Goal: Communication & Community: Answer question/provide support

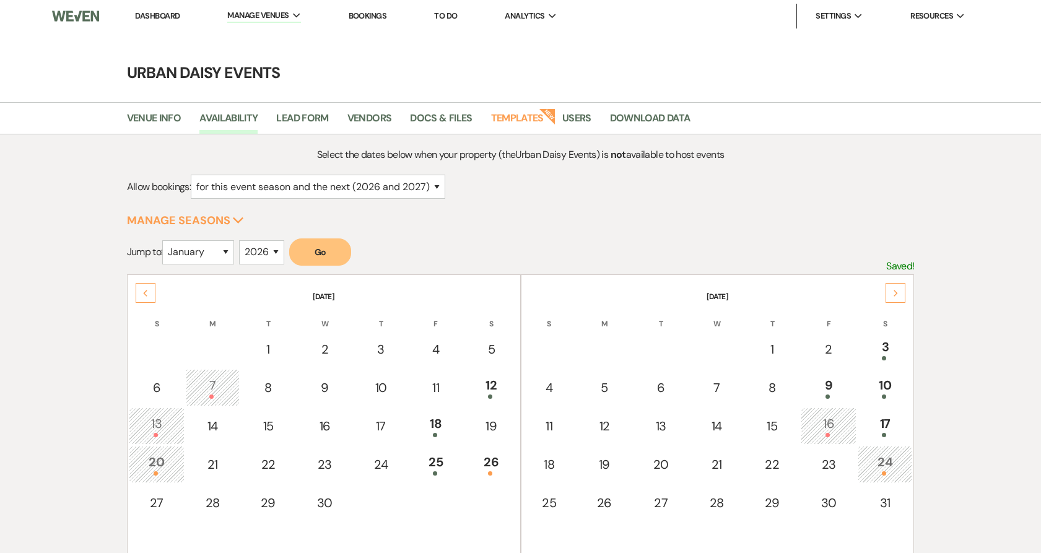
select select "2"
select select "2026"
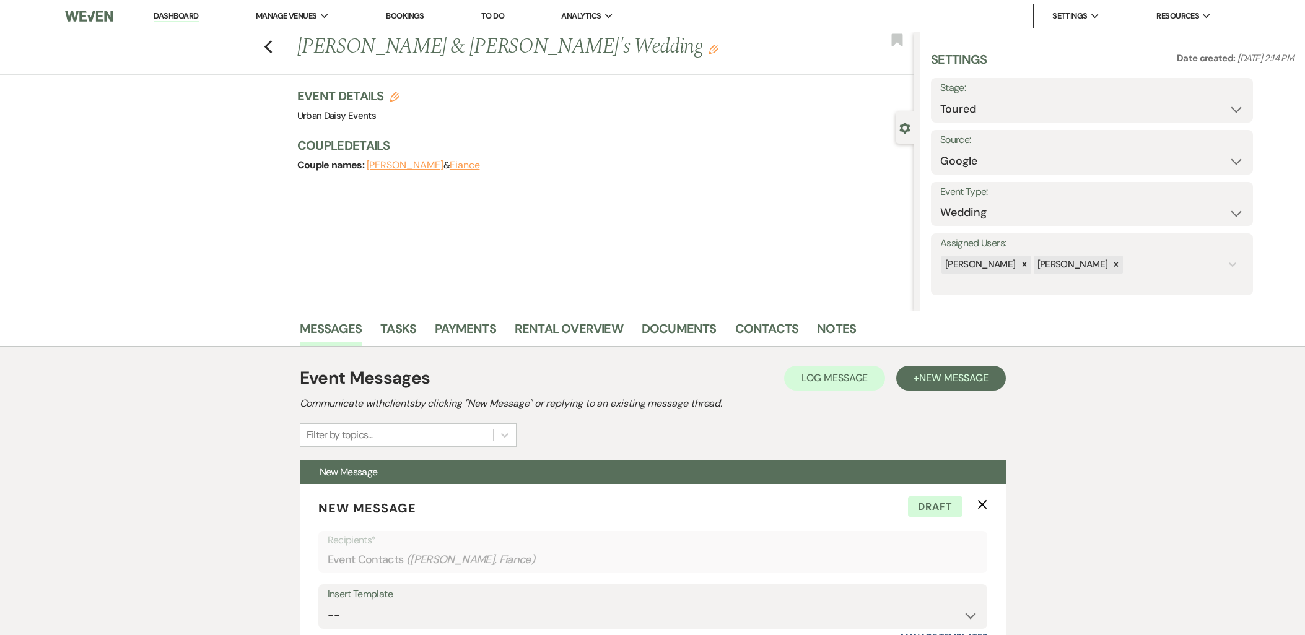
select select "5"
select select "6"
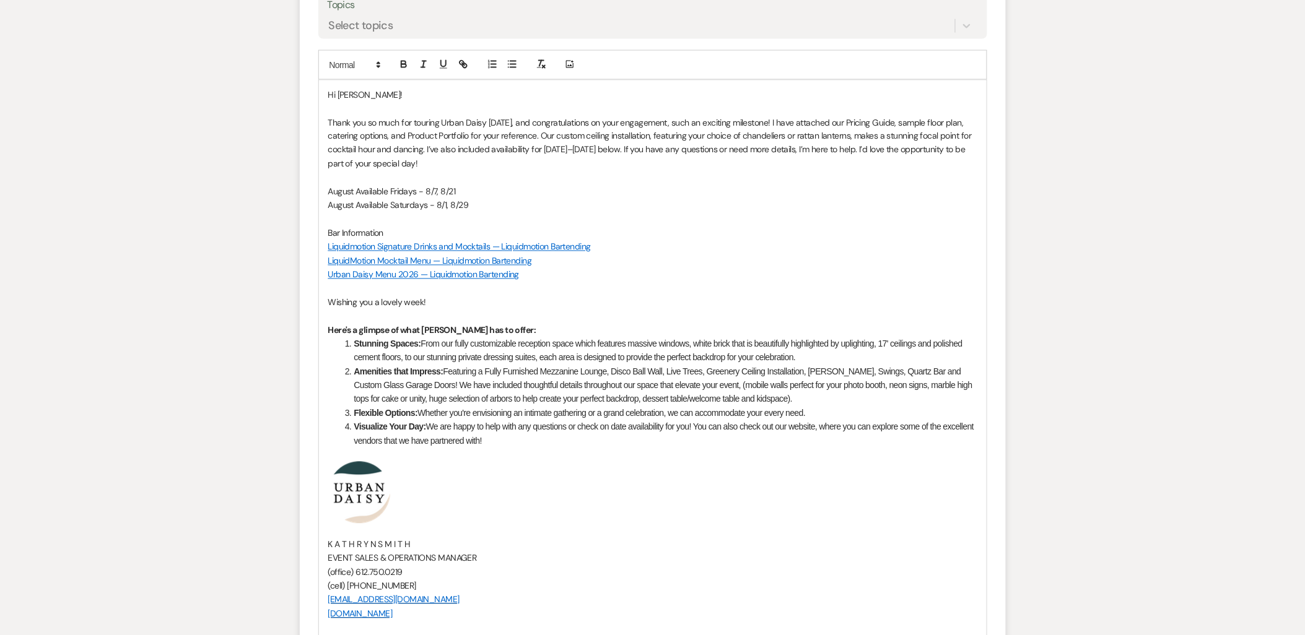
scroll to position [687, 0]
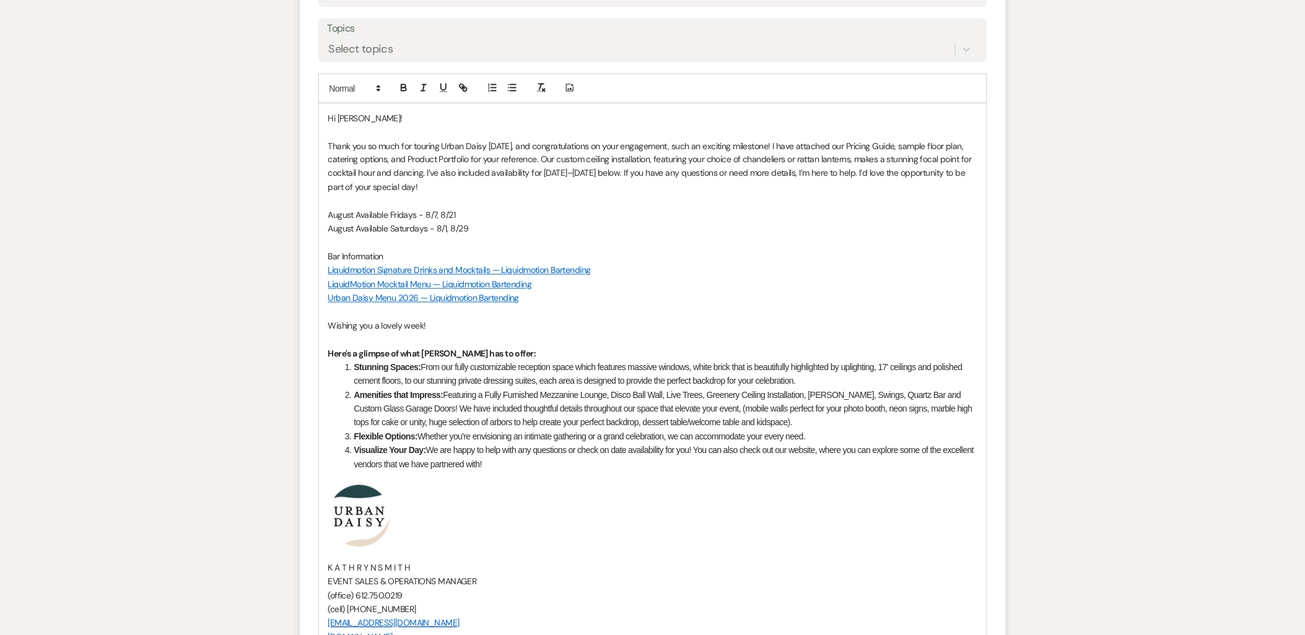
click at [424, 175] on p "Thank you so much for touring Urban Daisy [DATE], and congratulations on your e…" at bounding box center [652, 167] width 649 height 56
drag, startPoint x: 425, startPoint y: 175, endPoint x: 676, endPoint y: 176, distance: 250.2
click at [676, 176] on p "Thank you so much for touring Urban Daisy [DATE], and congratulations on your e…" at bounding box center [652, 167] width 649 height 56
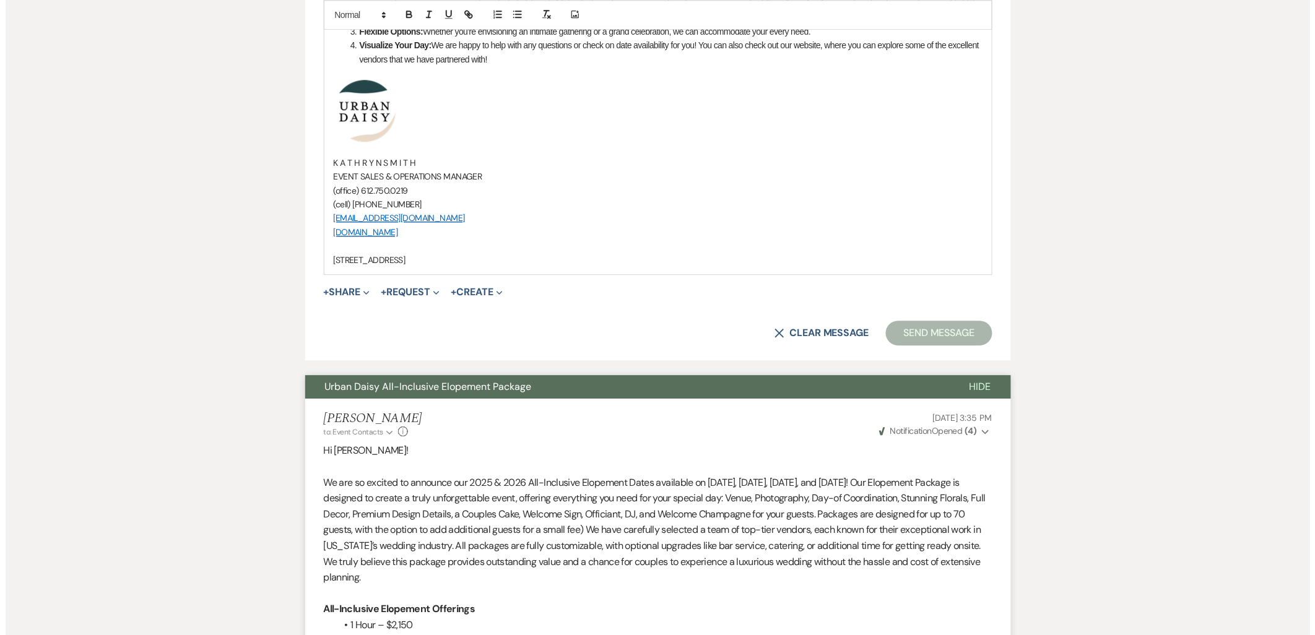
scroll to position [962, 0]
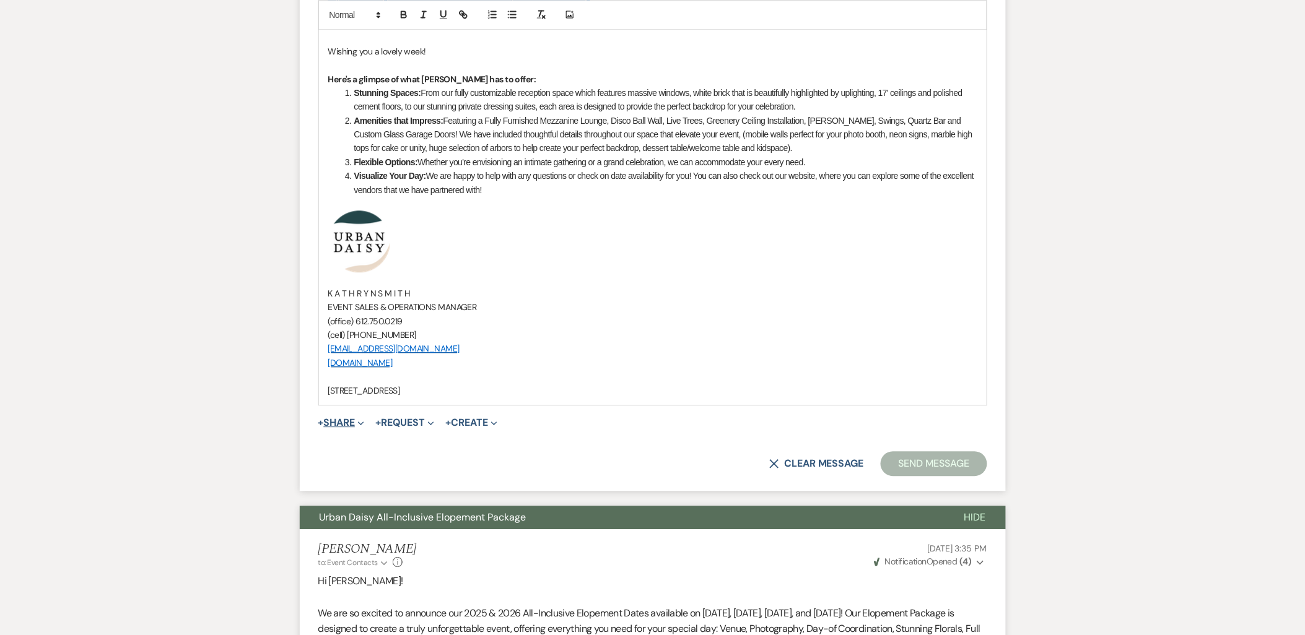
click at [333, 425] on button "+ Share Expand" at bounding box center [341, 423] width 46 height 10
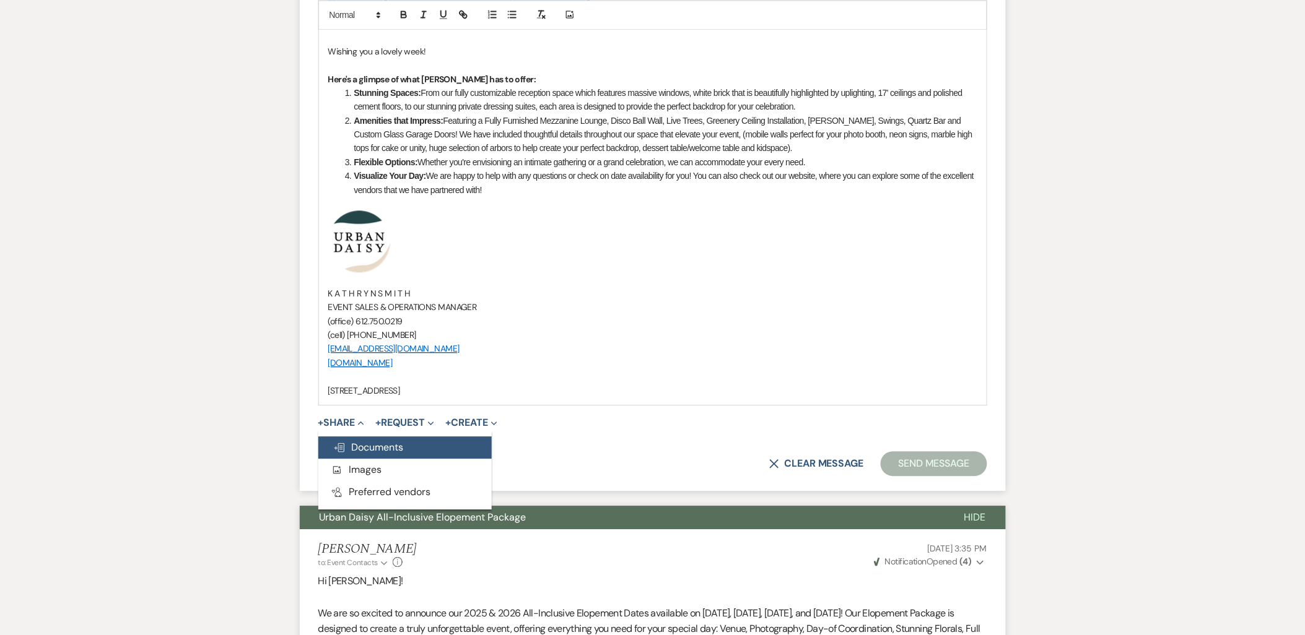
click at [337, 441] on span "Doc Upload Documents" at bounding box center [368, 447] width 71 height 13
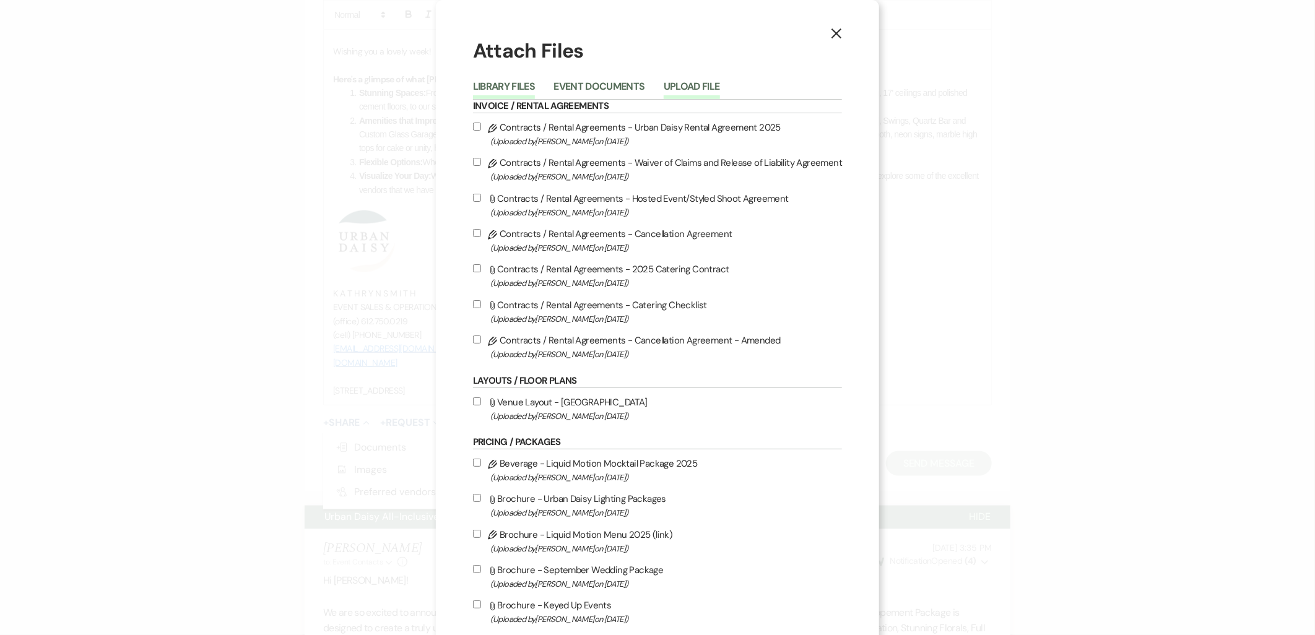
click at [713, 85] on button "Upload File" at bounding box center [692, 90] width 56 height 17
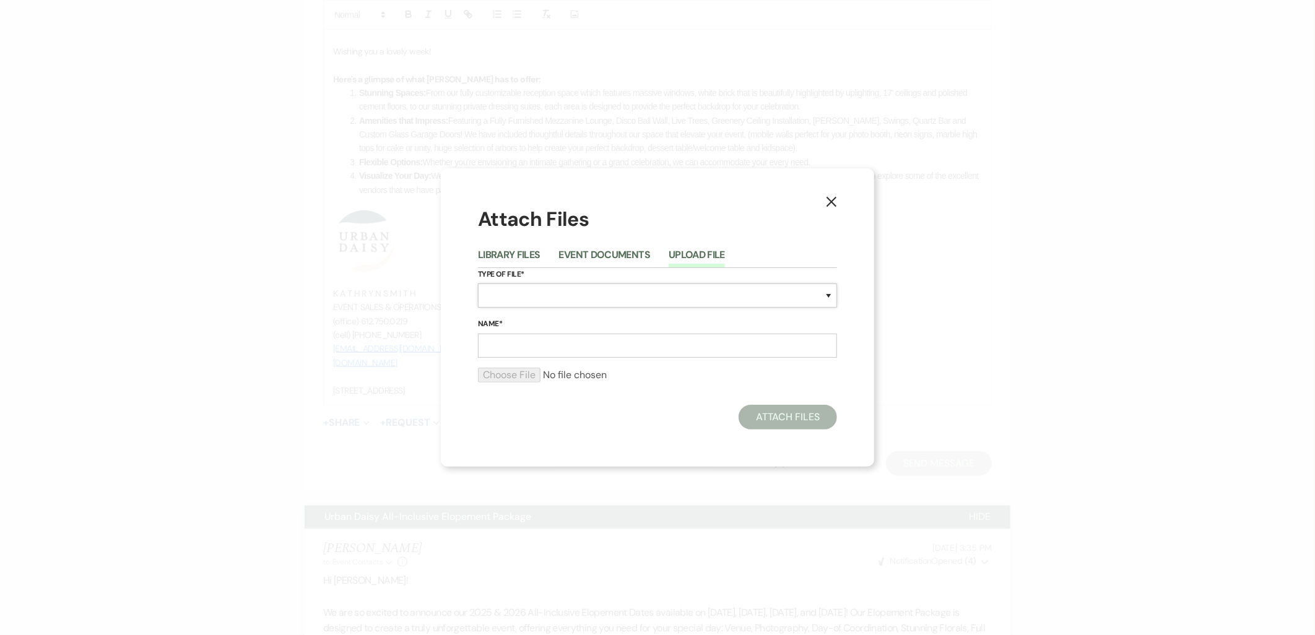
click at [608, 304] on select "Special Event Insurance Vendor Certificate of Insurance Contracts / Rental Agre…" at bounding box center [657, 296] width 359 height 24
click at [467, 271] on div "X Attach Files Library Files Event Documents Upload File Type of File* Special …" at bounding box center [657, 317] width 433 height 298
click at [495, 254] on button "Library Files" at bounding box center [509, 258] width 63 height 17
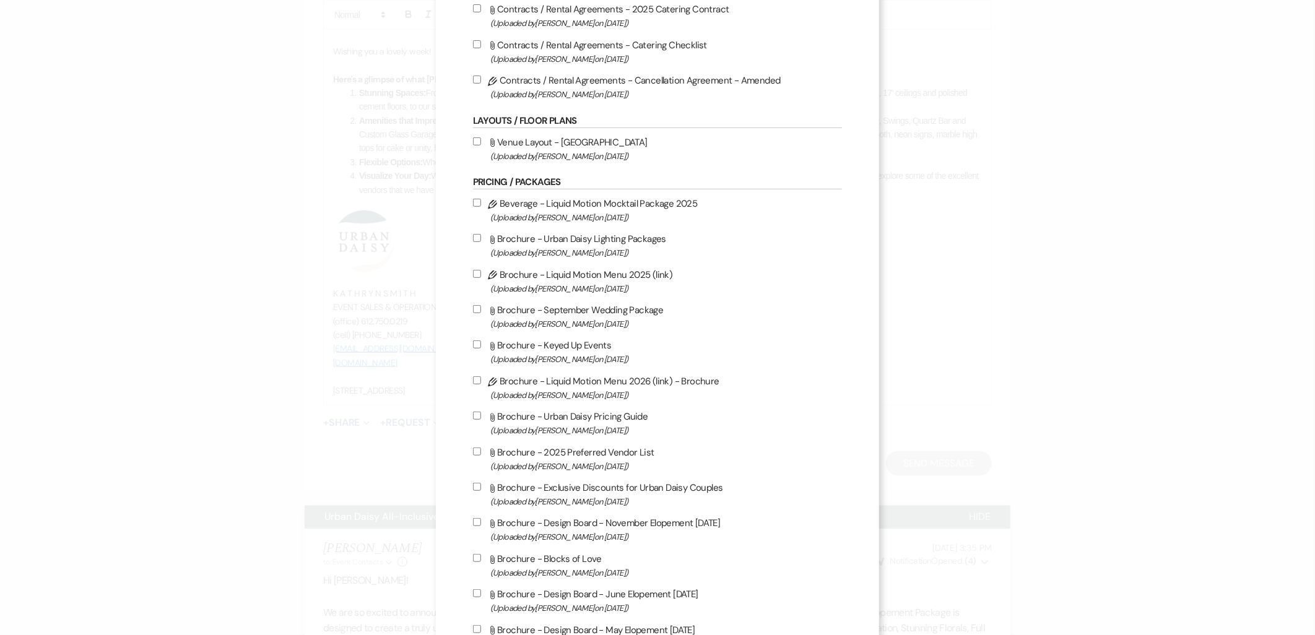
scroll to position [344, 0]
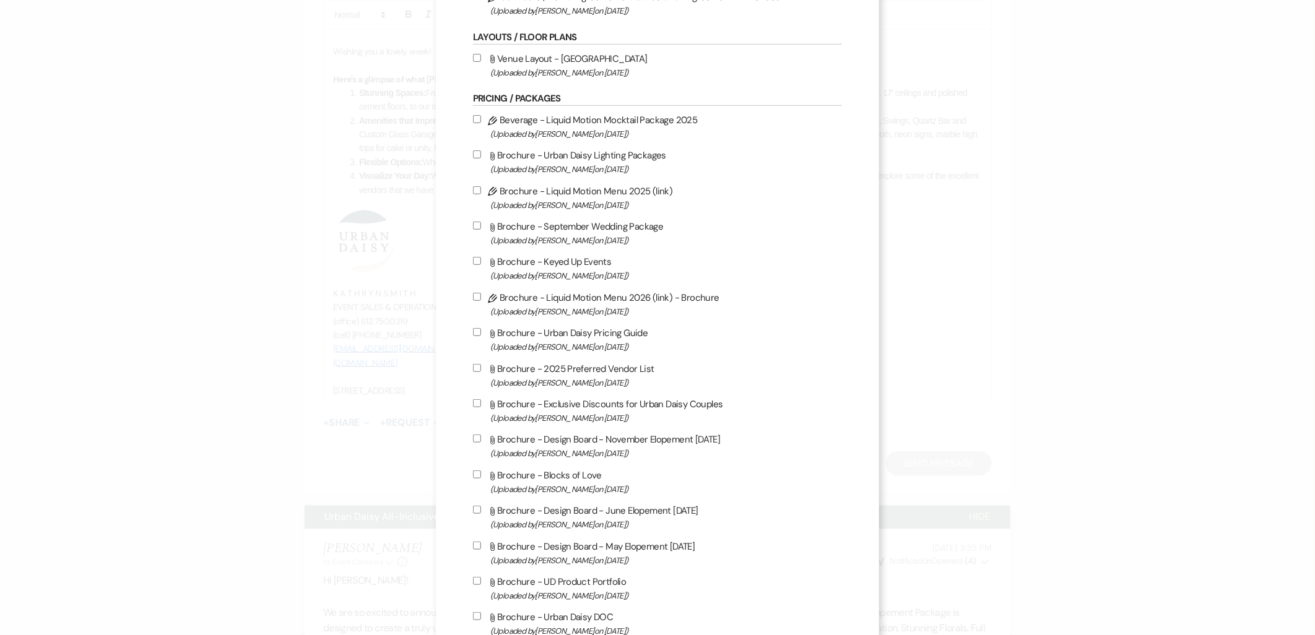
click at [546, 340] on span "(Uploaded by [PERSON_NAME] on [DATE] )" at bounding box center [666, 347] width 352 height 14
click at [481, 336] on input "Attach File Brochure - Urban Daisy Pricing Guide (Uploaded by [PERSON_NAME] on …" at bounding box center [477, 332] width 8 height 8
checkbox input "true"
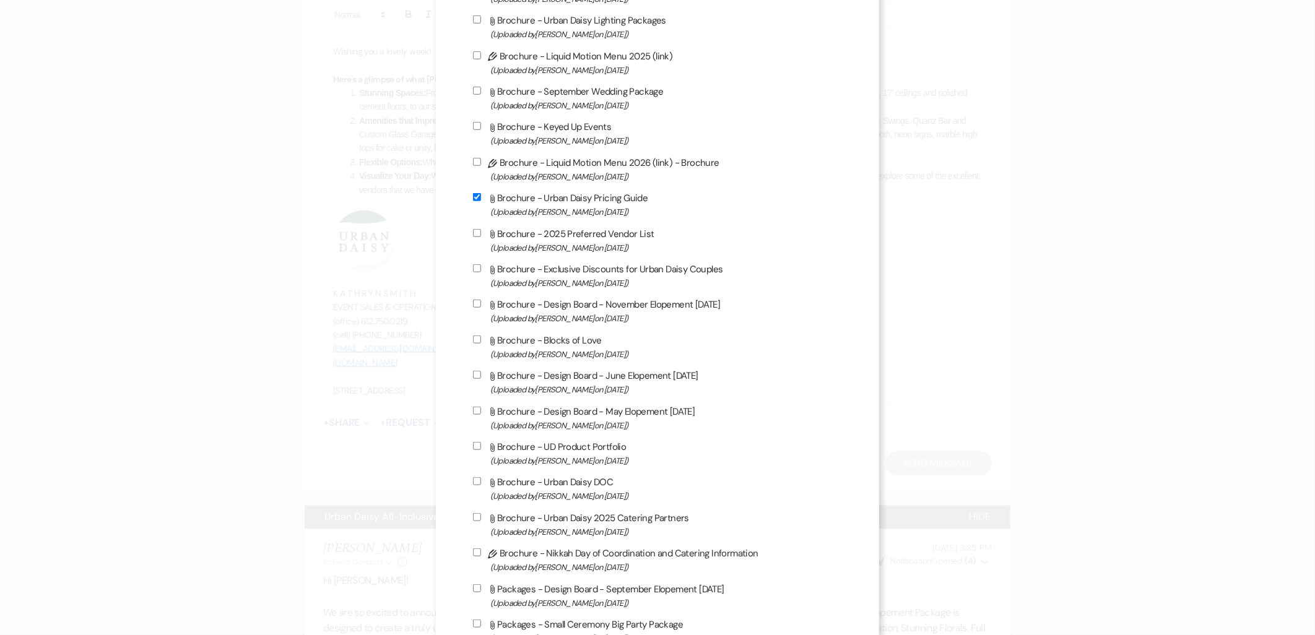
scroll to position [481, 0]
click at [549, 259] on label "Attach File Brochure - Exclusive Discounts for Urban Daisy Couples (Uploaded by…" at bounding box center [658, 273] width 370 height 29
click at [481, 262] on input "Attach File Brochure - Exclusive Discounts for Urban Daisy Couples (Uploaded by…" at bounding box center [477, 266] width 8 height 8
checkbox input "true"
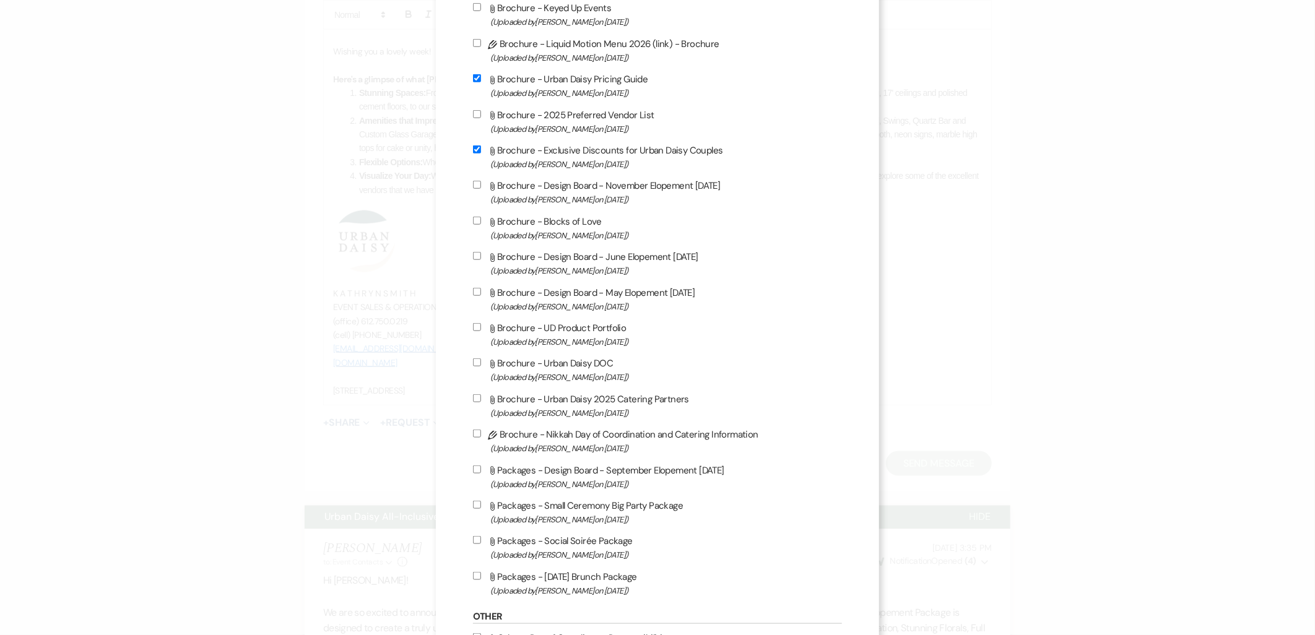
scroll to position [619, 0]
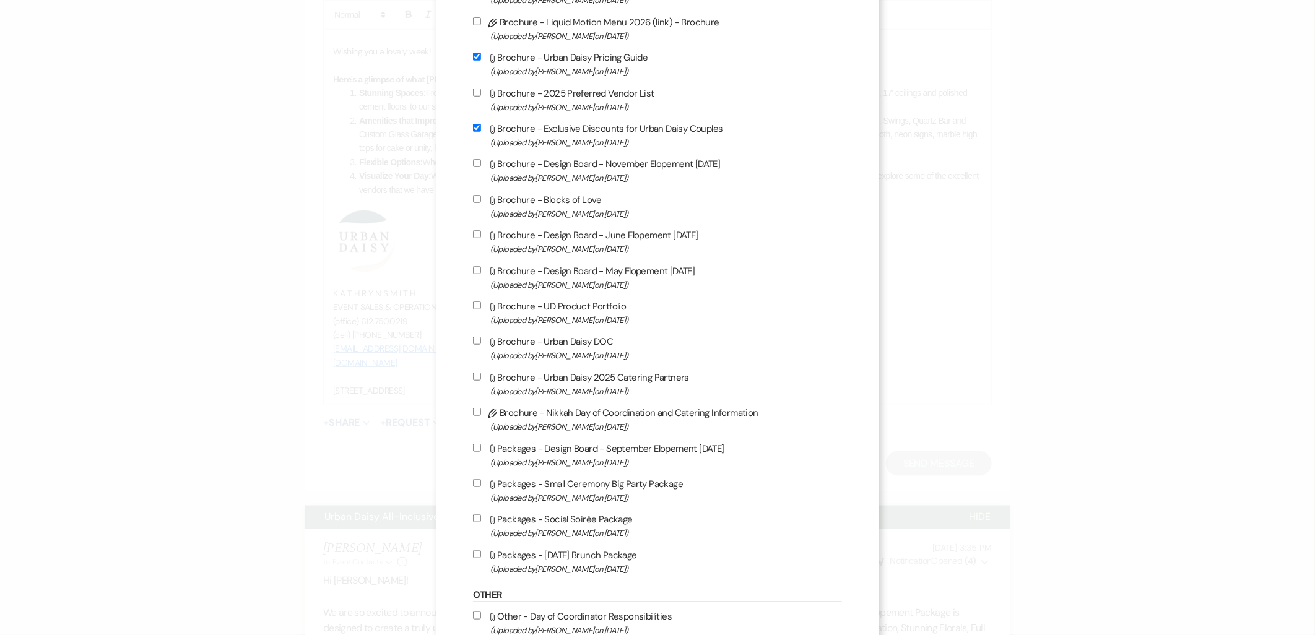
click at [540, 313] on span "(Uploaded by [PERSON_NAME] on [DATE] )" at bounding box center [666, 320] width 352 height 14
click at [481, 310] on input "Attach File Brochure - UD Product Portfolio (Uploaded by [PERSON_NAME] on [DATE…" at bounding box center [477, 306] width 8 height 8
checkbox input "true"
click at [539, 342] on label "Attach File Brochure - Urban Daisy DOC (Uploaded by [PERSON_NAME] on [DATE] )" at bounding box center [658, 348] width 370 height 29
click at [481, 342] on input "Attach File Brochure - Urban Daisy DOC (Uploaded by [PERSON_NAME] on [DATE] )" at bounding box center [477, 341] width 8 height 8
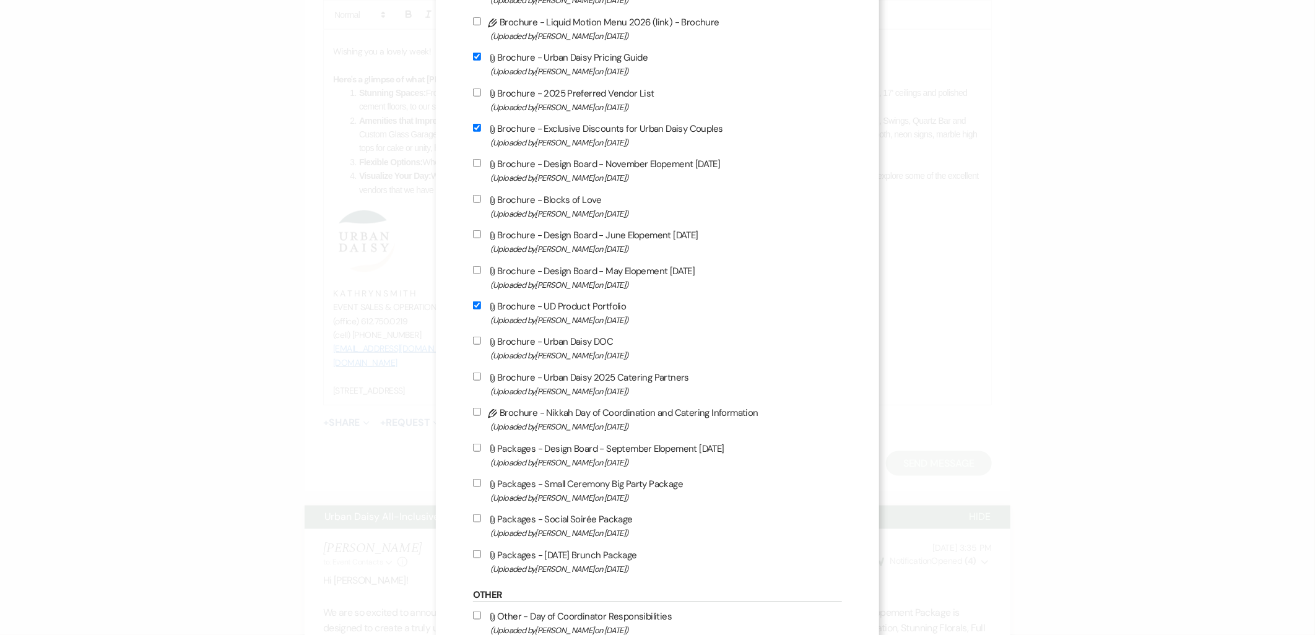
checkbox input "true"
click at [539, 372] on label "Attach File Brochure - Urban Daisy 2025 Catering Partners (Uploaded by [PERSON_…" at bounding box center [658, 384] width 370 height 29
click at [481, 373] on input "Attach File Brochure - Urban Daisy 2025 Catering Partners (Uploaded by [PERSON_…" at bounding box center [477, 377] width 8 height 8
checkbox input "true"
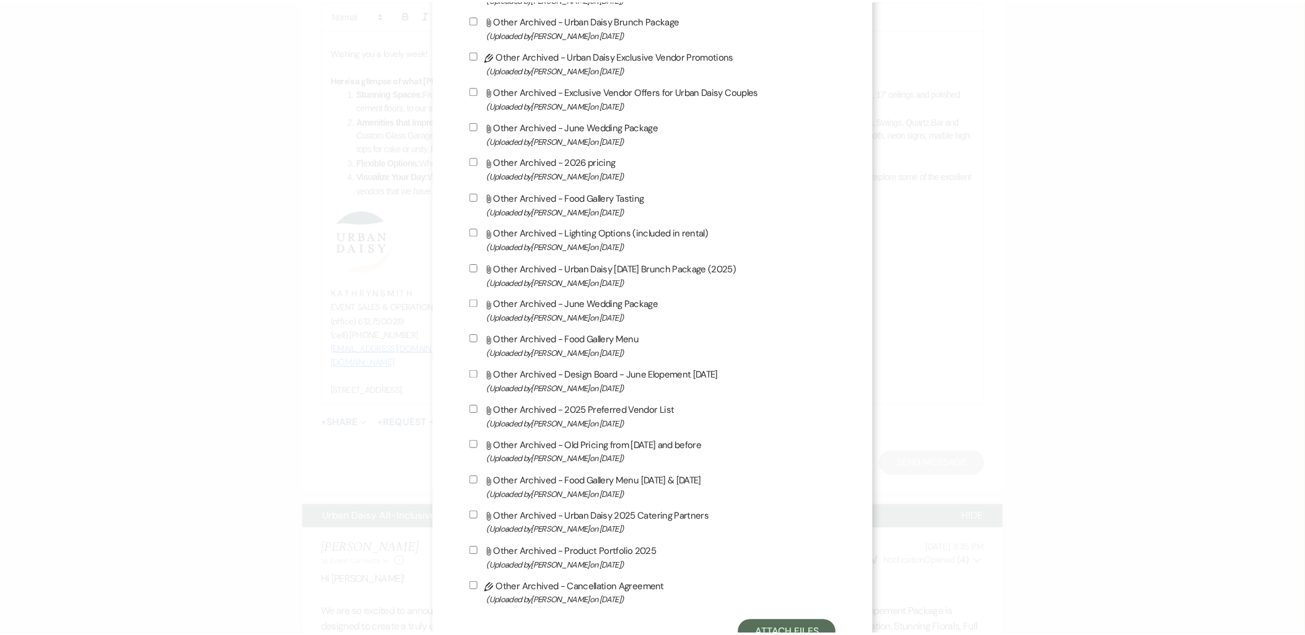
scroll to position [1885, 0]
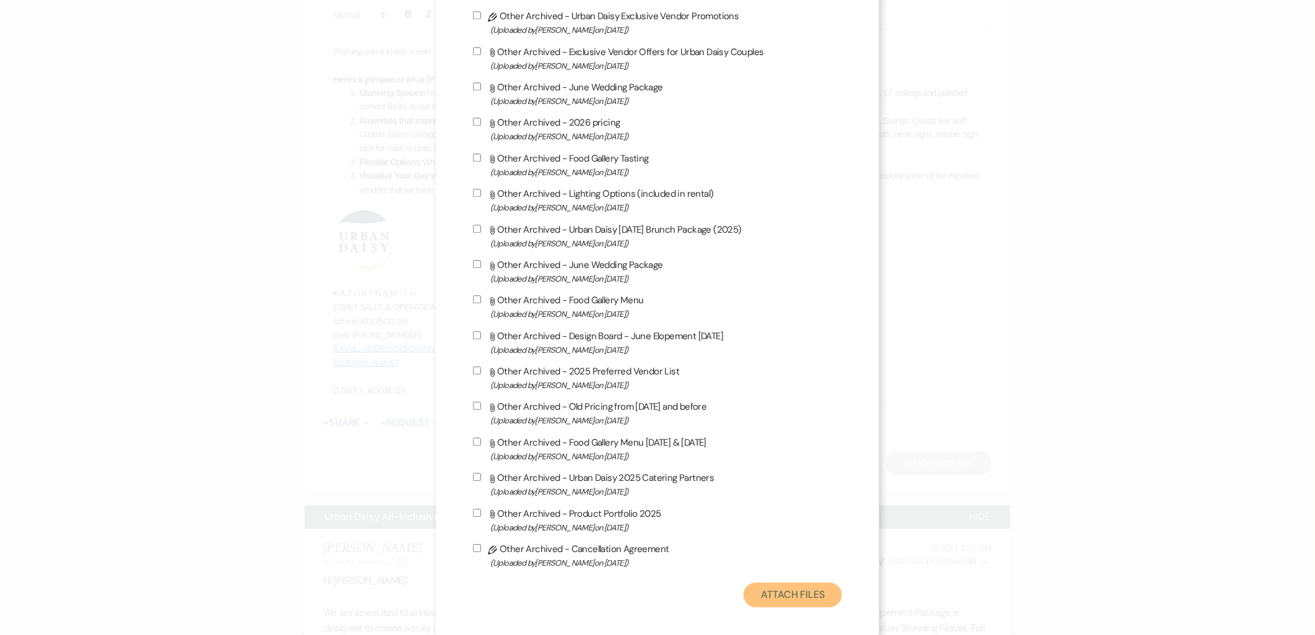
click at [764, 588] on button "Attach Files" at bounding box center [793, 595] width 98 height 25
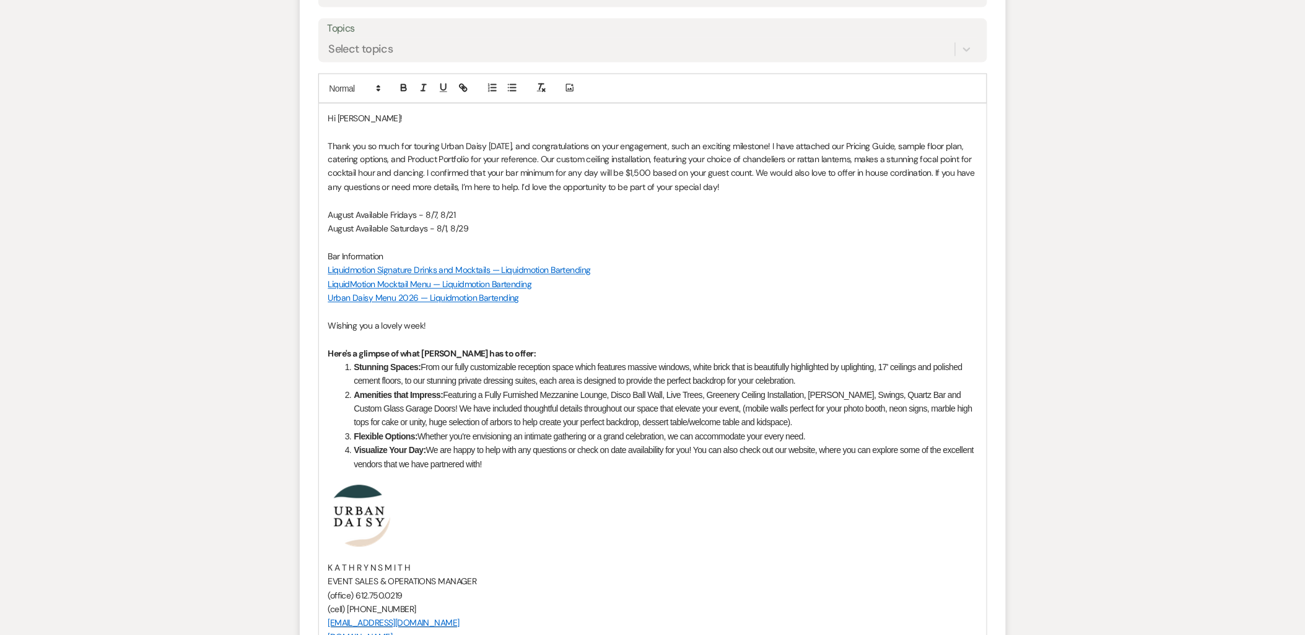
scroll to position [618, 0]
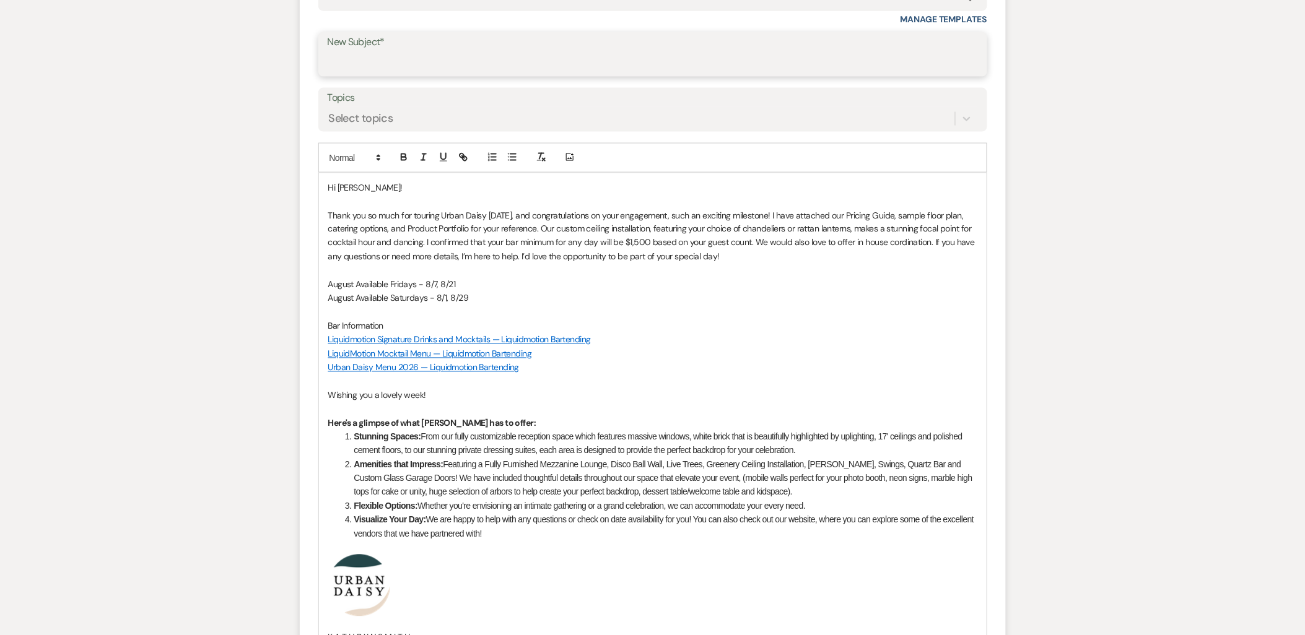
click at [446, 54] on input "New Subject*" at bounding box center [653, 63] width 650 height 24
type input "Thank you for Touring Urban Daisy Events!"
click at [469, 217] on p "Thank you so much for touring Urban Daisy [DATE], and congratulations on your e…" at bounding box center [652, 237] width 649 height 56
click at [497, 296] on p "August Available Saturdays - 8/1, 8/29" at bounding box center [652, 299] width 649 height 14
drag, startPoint x: 494, startPoint y: 296, endPoint x: 372, endPoint y: 295, distance: 122.6
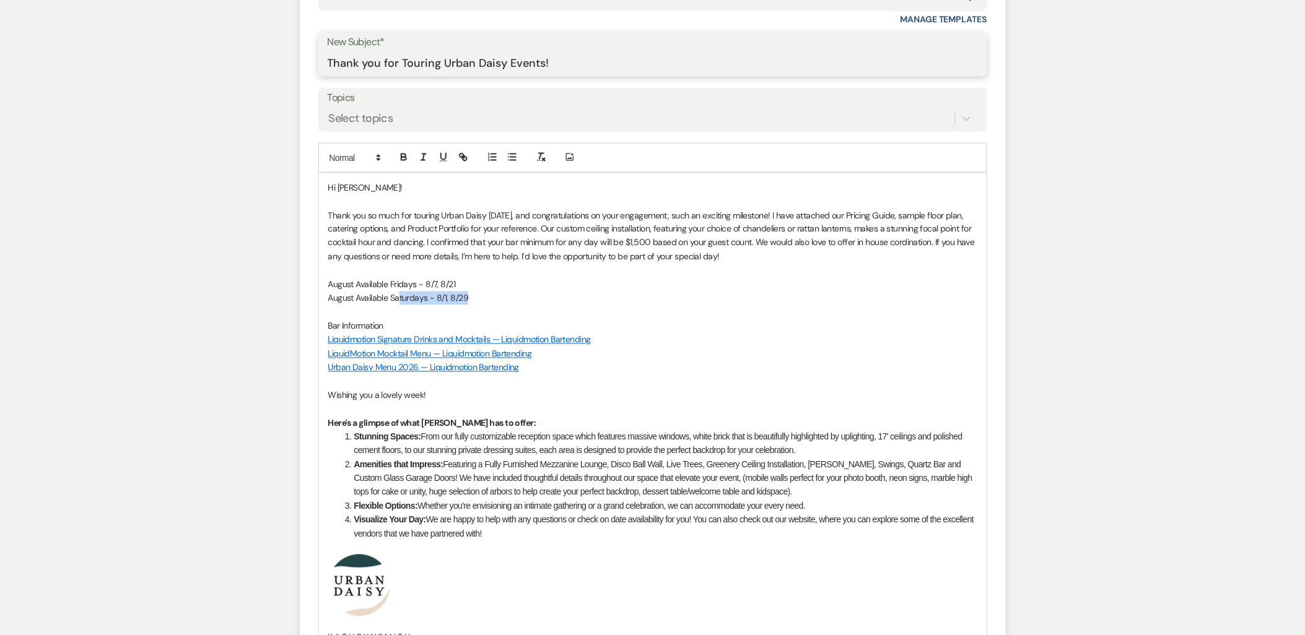
click at [388, 295] on p "August Available Saturdays - 8/1, 8/29" at bounding box center [652, 299] width 649 height 14
drag, startPoint x: 372, startPoint y: 295, endPoint x: 332, endPoint y: 295, distance: 39.6
click at [332, 295] on p "August Available Saturdays - 8/1, 8/29" at bounding box center [652, 299] width 649 height 14
drag, startPoint x: 323, startPoint y: 280, endPoint x: 518, endPoint y: 297, distance: 195.2
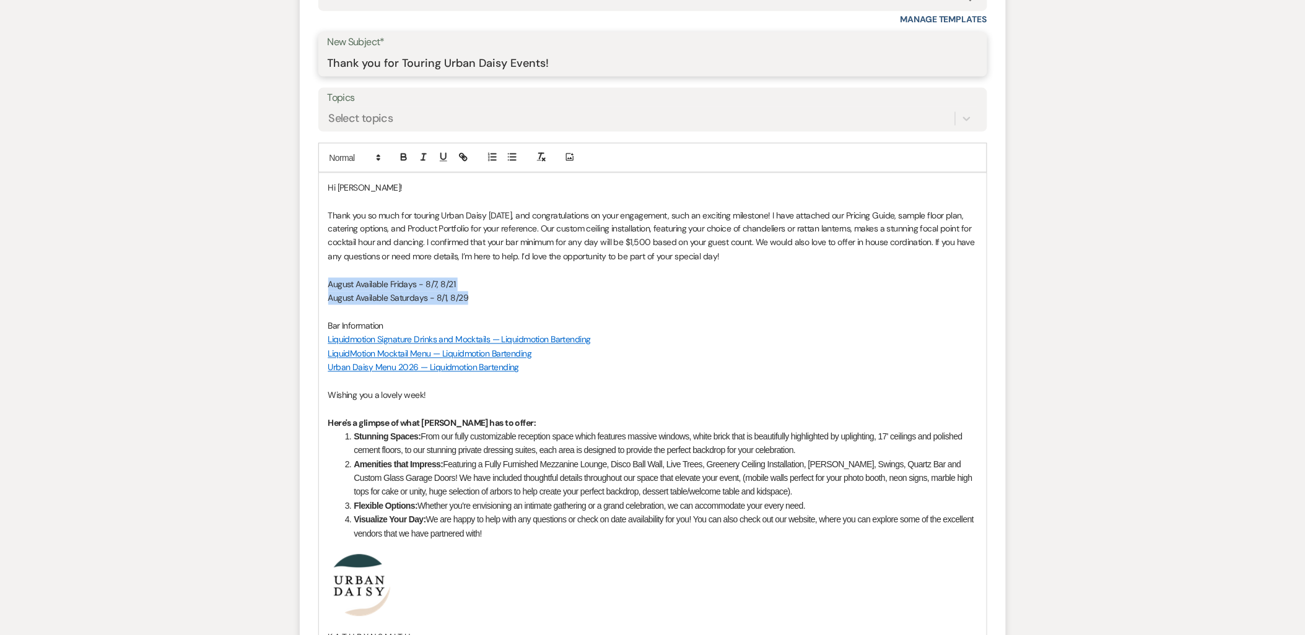
click at [518, 297] on div "Hi [PERSON_NAME]! Thank you so much for touring Urban Daisy [DATE], and congrat…" at bounding box center [652, 461] width 667 height 576
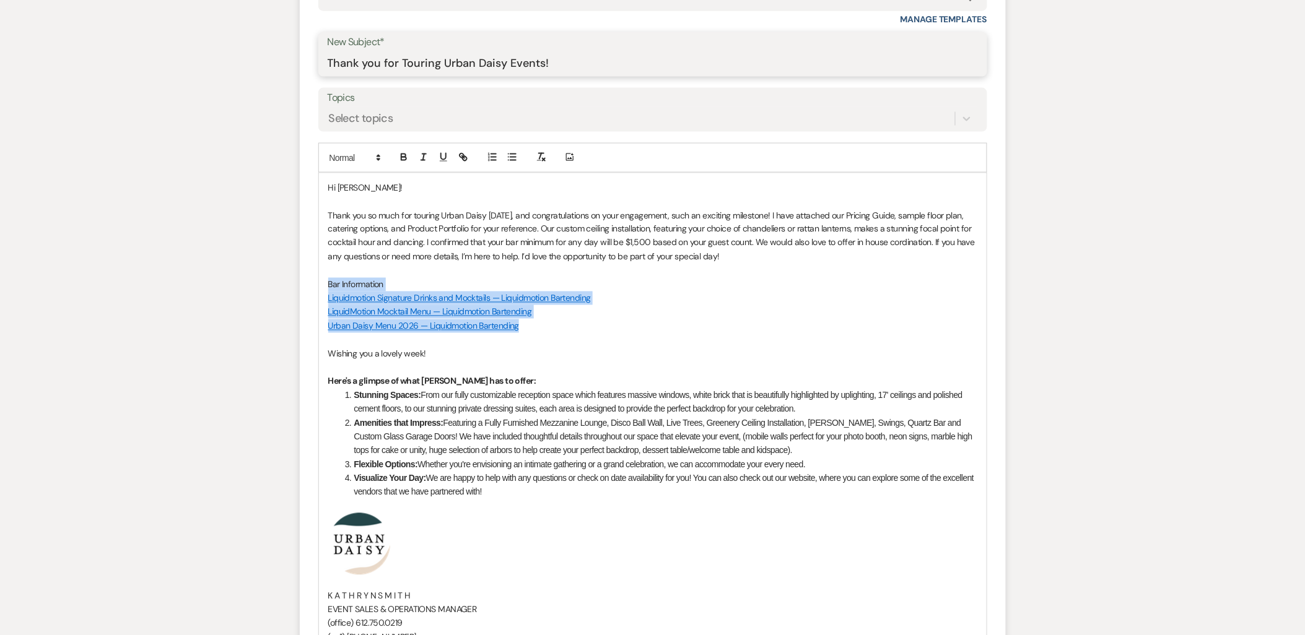
drag, startPoint x: 549, startPoint y: 325, endPoint x: 319, endPoint y: 280, distance: 234.0
click at [319, 280] on div "Hi [PERSON_NAME]! Thank you so much for touring Urban Daisy [DATE], and congrat…" at bounding box center [652, 440] width 667 height 534
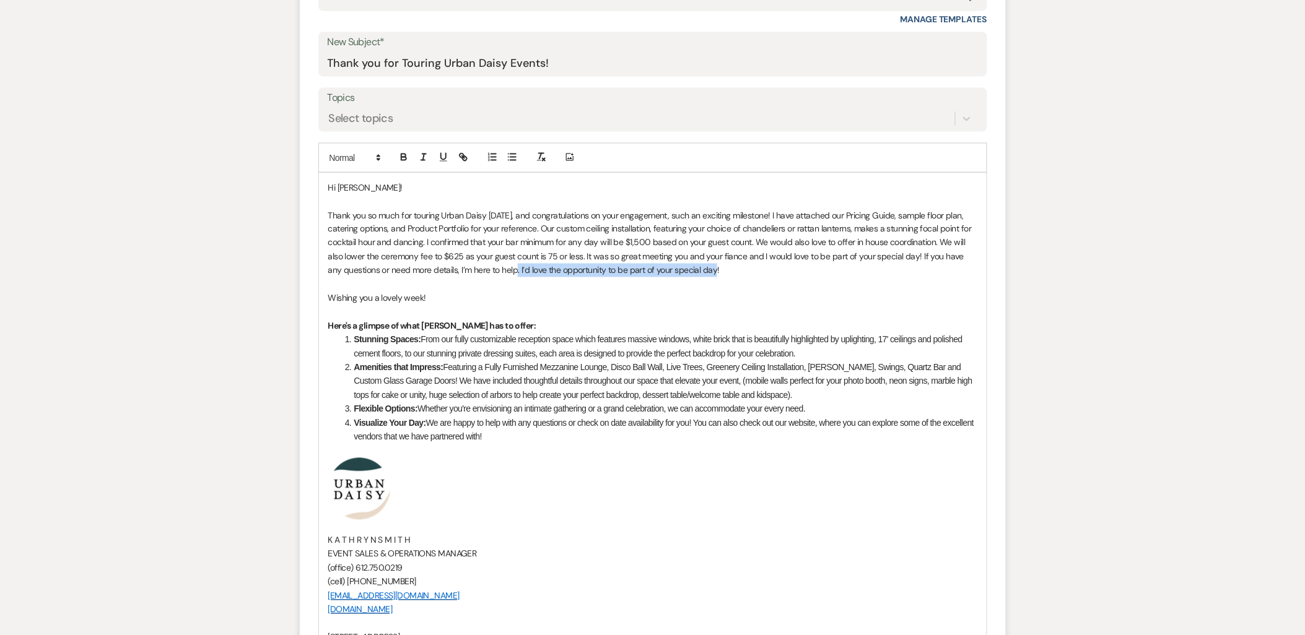
drag, startPoint x: 503, startPoint y: 269, endPoint x: 719, endPoint y: 264, distance: 215.5
click at [719, 264] on p "Thank you so much for touring Urban Daisy [DATE], and congratulations on your e…" at bounding box center [652, 243] width 649 height 69
click at [729, 253] on p "Thank you so much for touring Urban Daisy [DATE], and congratulations on your e…" at bounding box center [652, 243] width 649 height 69
click at [744, 274] on p "Thank you so much for touring Urban Daisy [DATE], and congratulations on your e…" at bounding box center [652, 243] width 649 height 69
click at [739, 301] on p "Wishing you a lovely week!" at bounding box center [652, 299] width 649 height 14
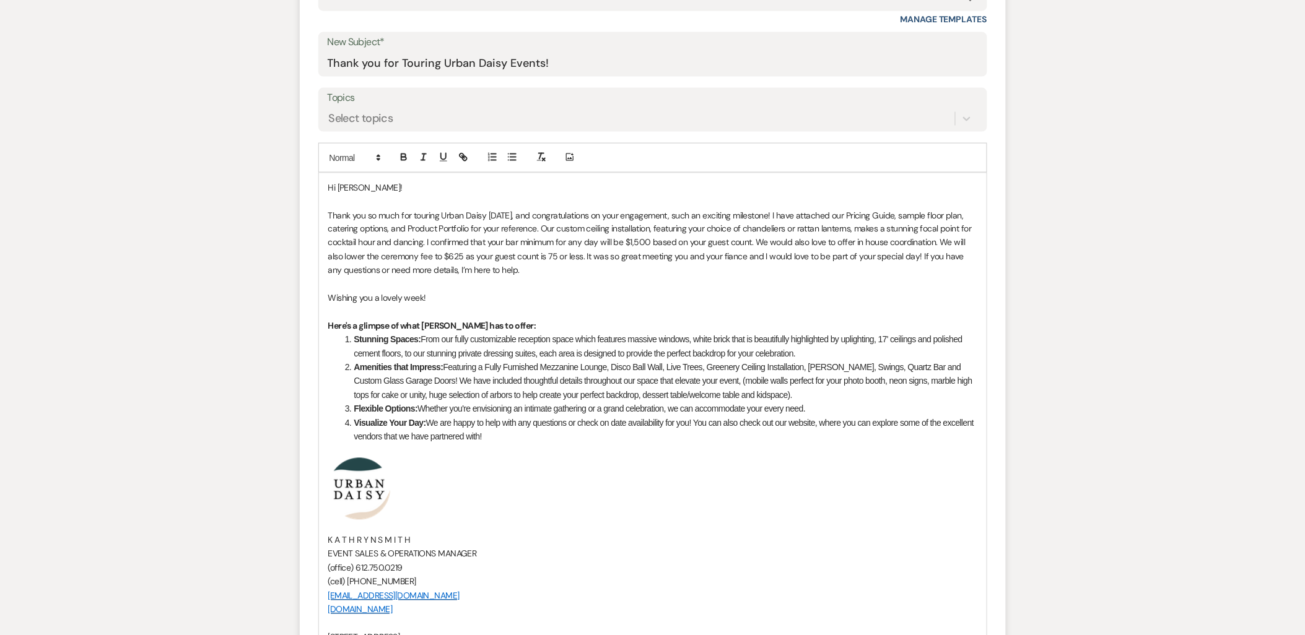
click at [734, 256] on p "Thank you so much for touring Urban Daisy [DATE], and congratulations on your e…" at bounding box center [652, 243] width 649 height 69
click at [745, 254] on p "Thank you so much for touring Urban Daisy [DATE], and congratulations on your e…" at bounding box center [652, 243] width 649 height 69
click at [749, 254] on p "Thank you so much for touring Urban Daisy [DATE], and congratulations on your e…" at bounding box center [652, 243] width 649 height 69
click at [748, 285] on p at bounding box center [652, 285] width 649 height 14
click at [743, 255] on p "Thank you so much for touring Urban Daisy [DATE], and congratulations on your e…" at bounding box center [652, 243] width 649 height 69
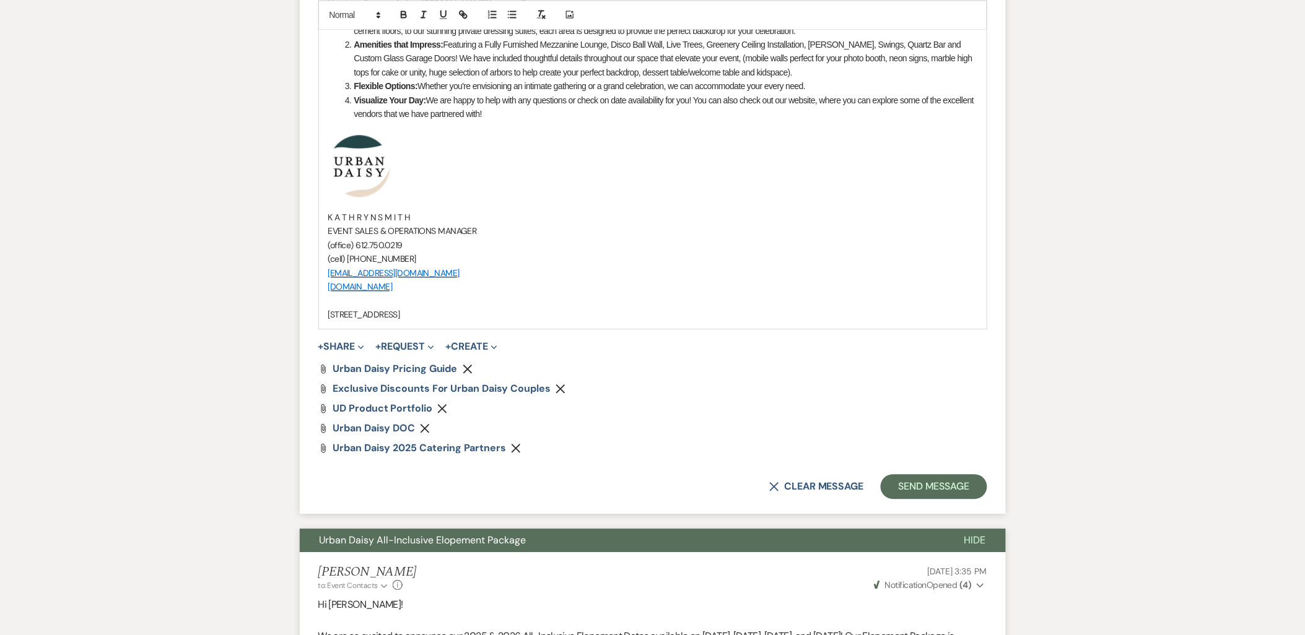
scroll to position [962, 0]
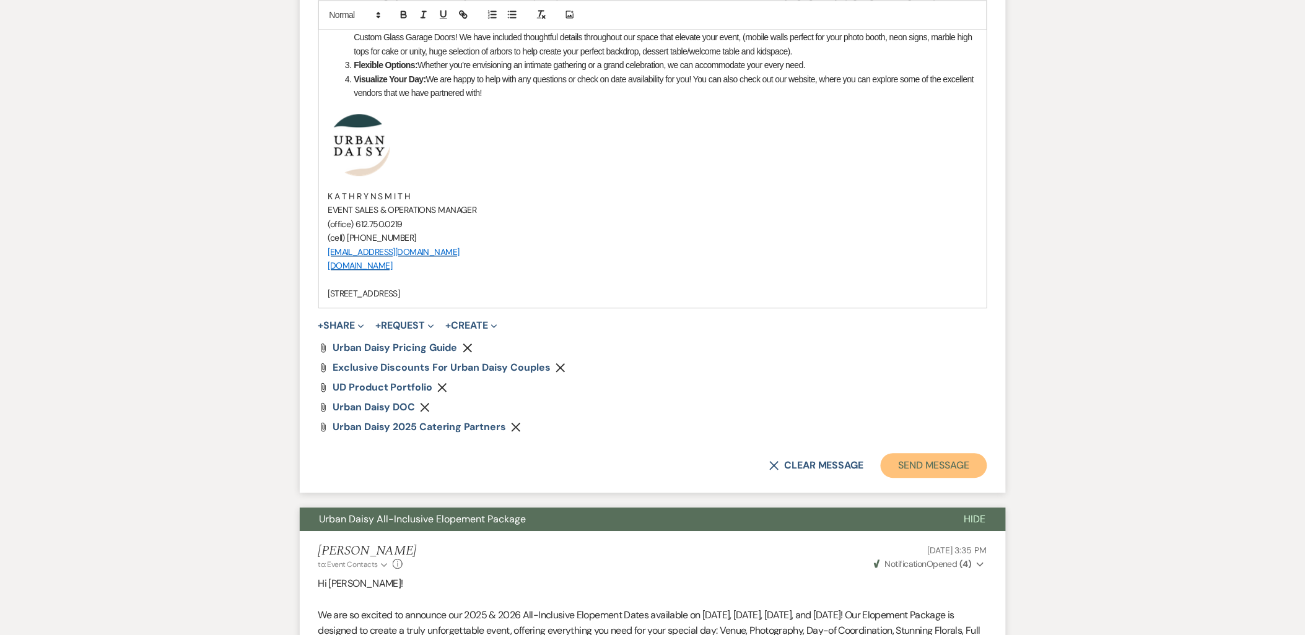
click at [914, 468] on button "Send Message" at bounding box center [933, 465] width 106 height 25
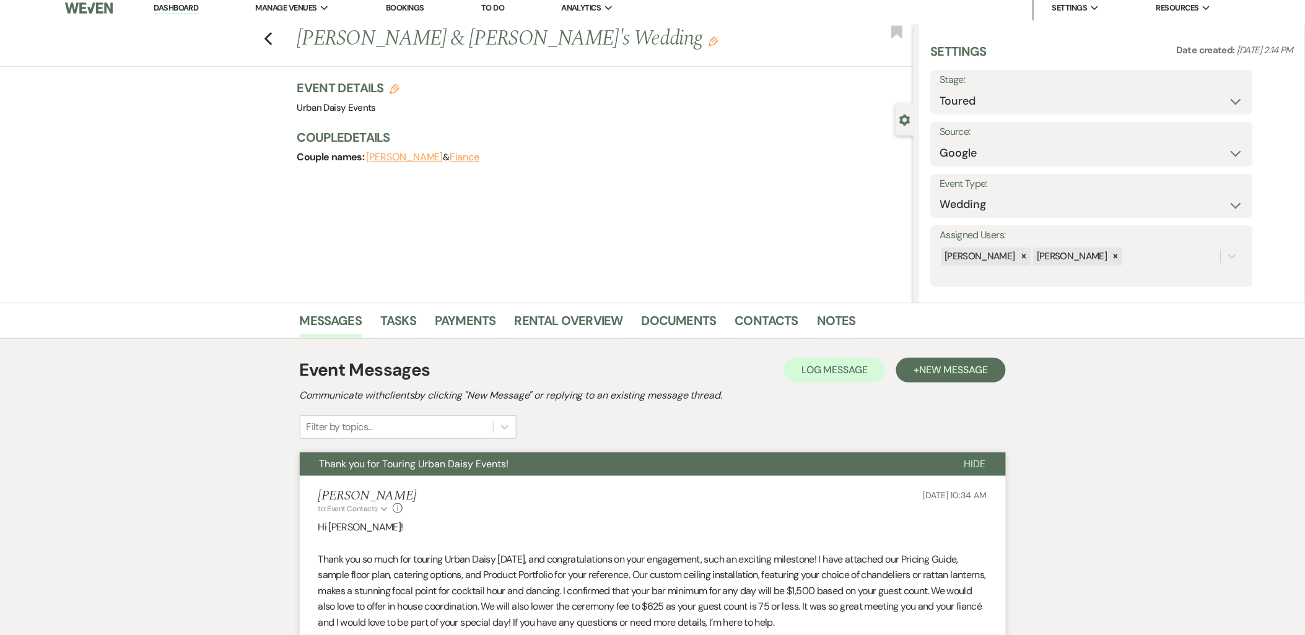
scroll to position [0, 0]
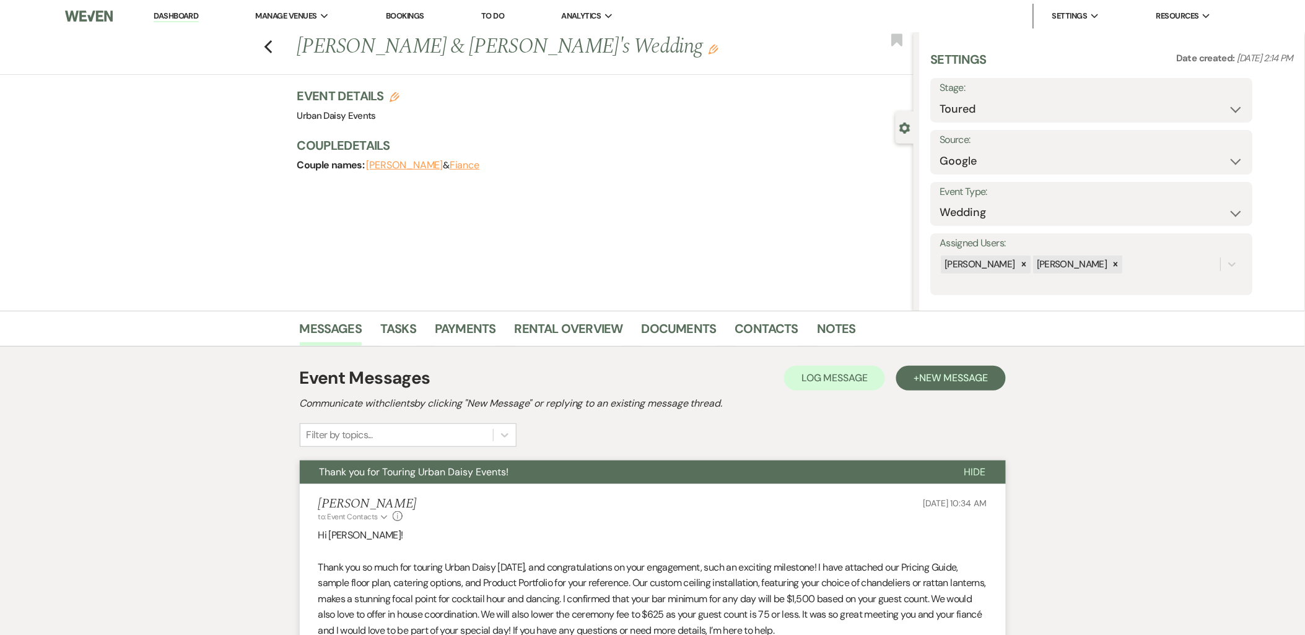
click at [175, 11] on link "Dashboard" at bounding box center [176, 17] width 45 height 12
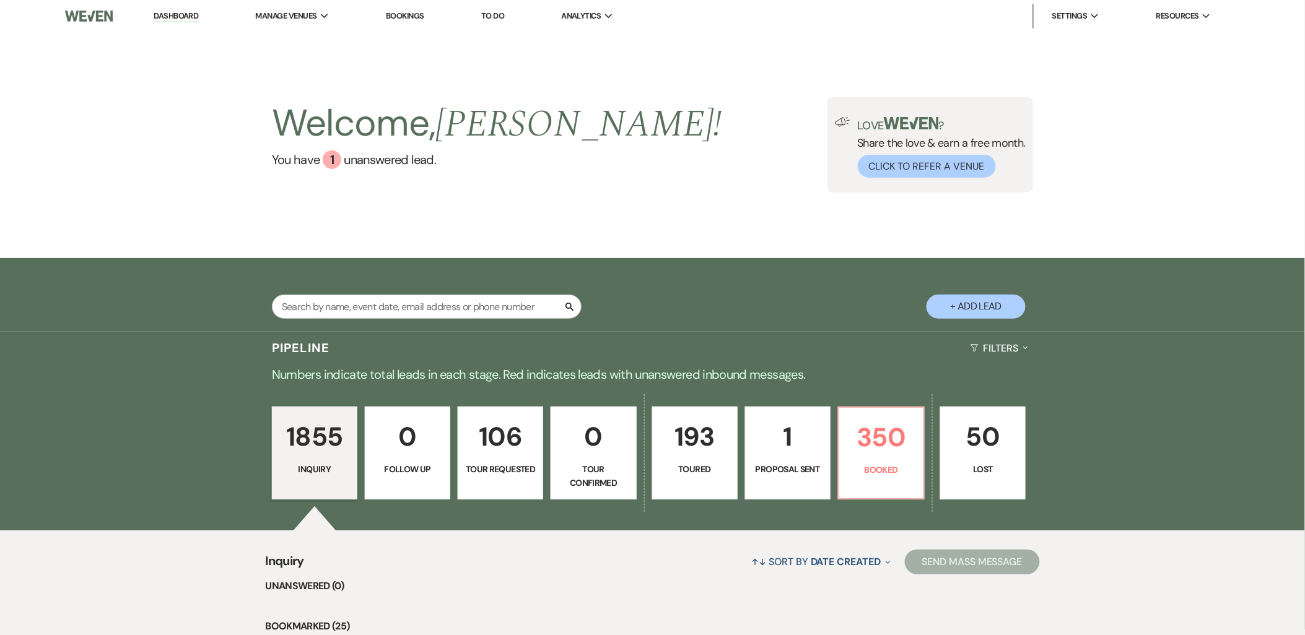
click at [698, 487] on link "193 Toured" at bounding box center [694, 453] width 85 height 93
select select "5"
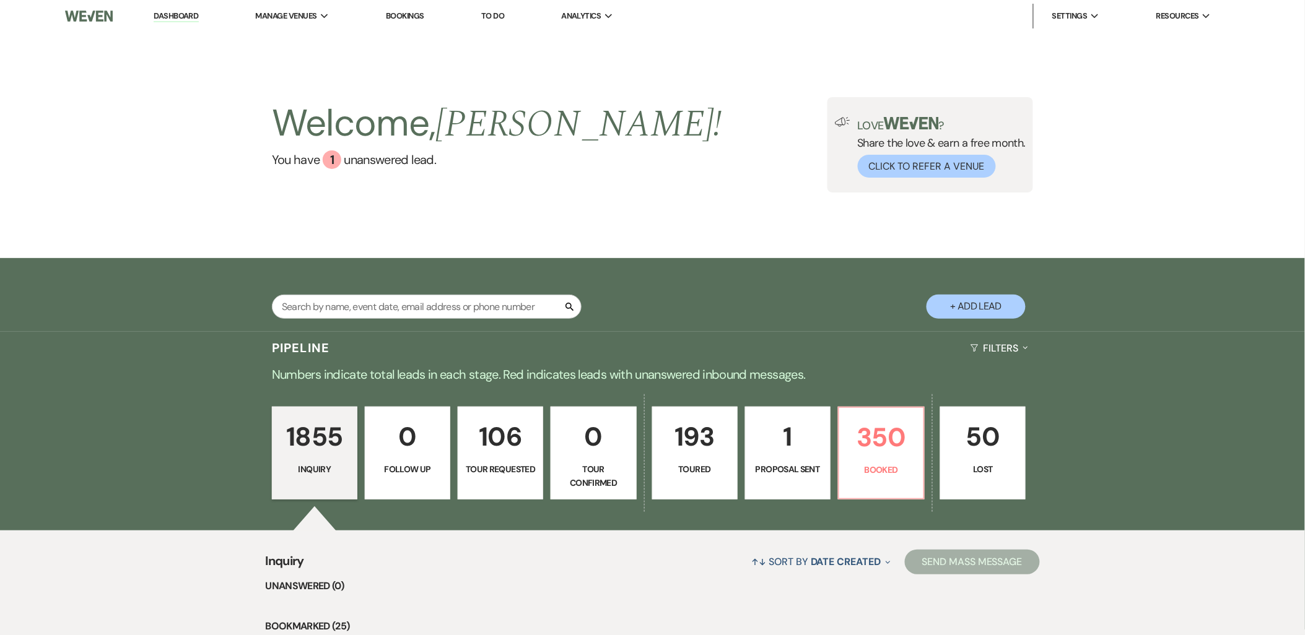
select select "5"
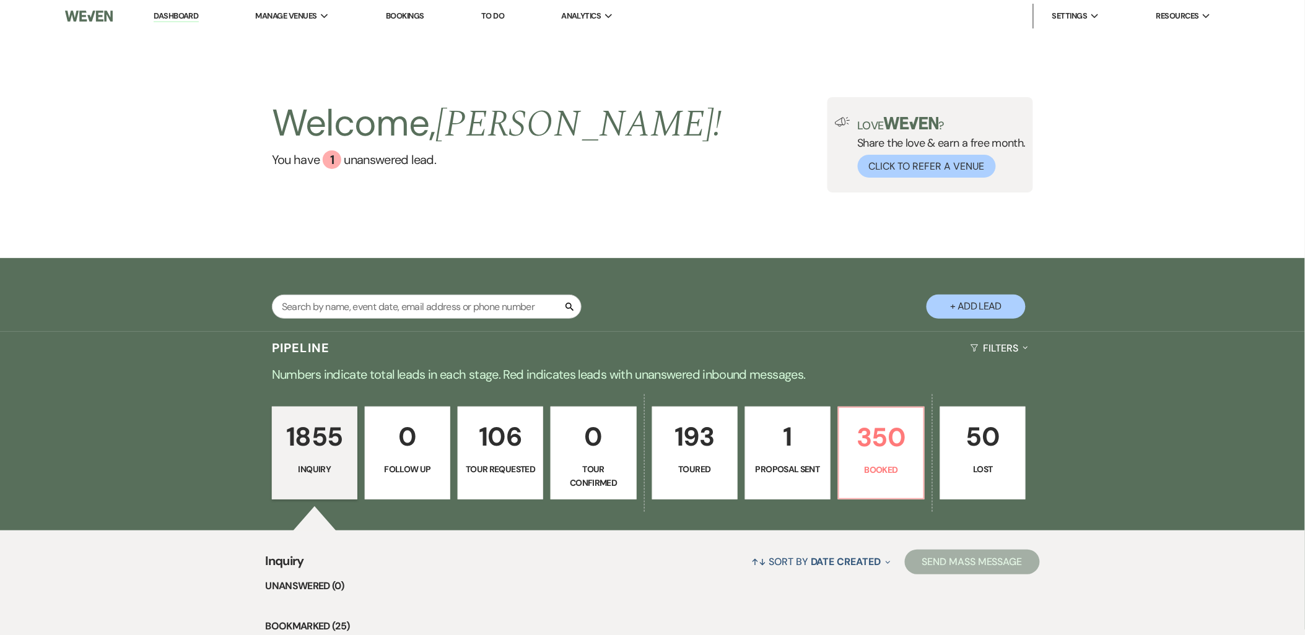
select select "5"
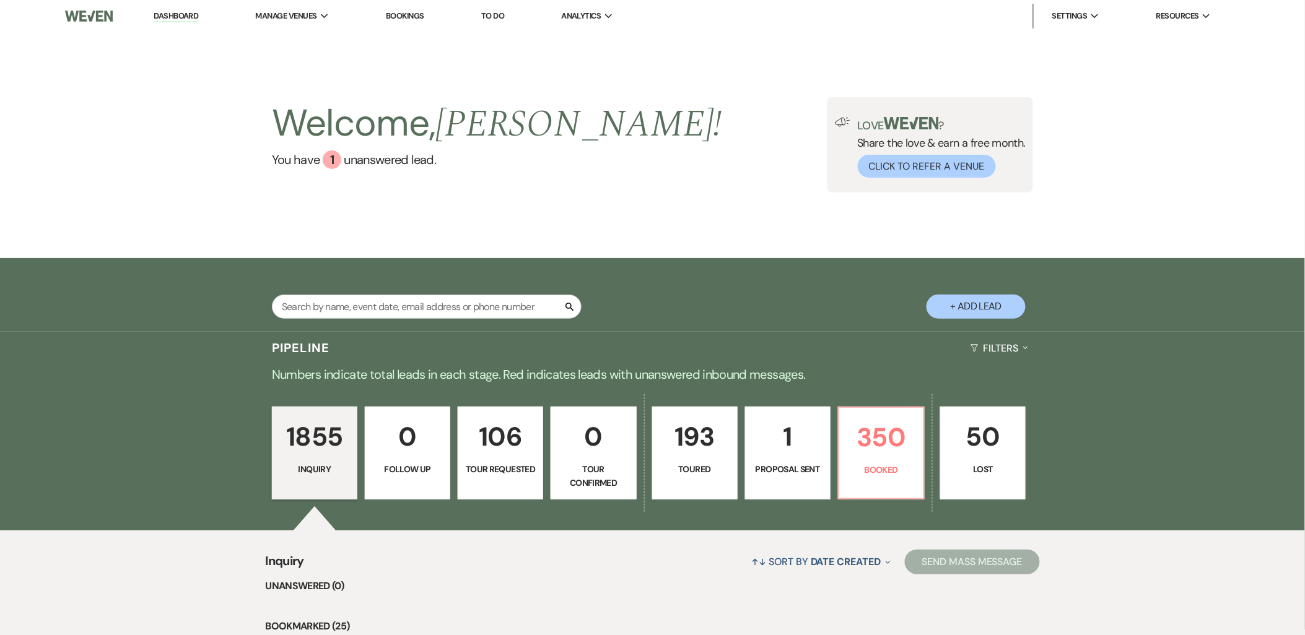
select select "5"
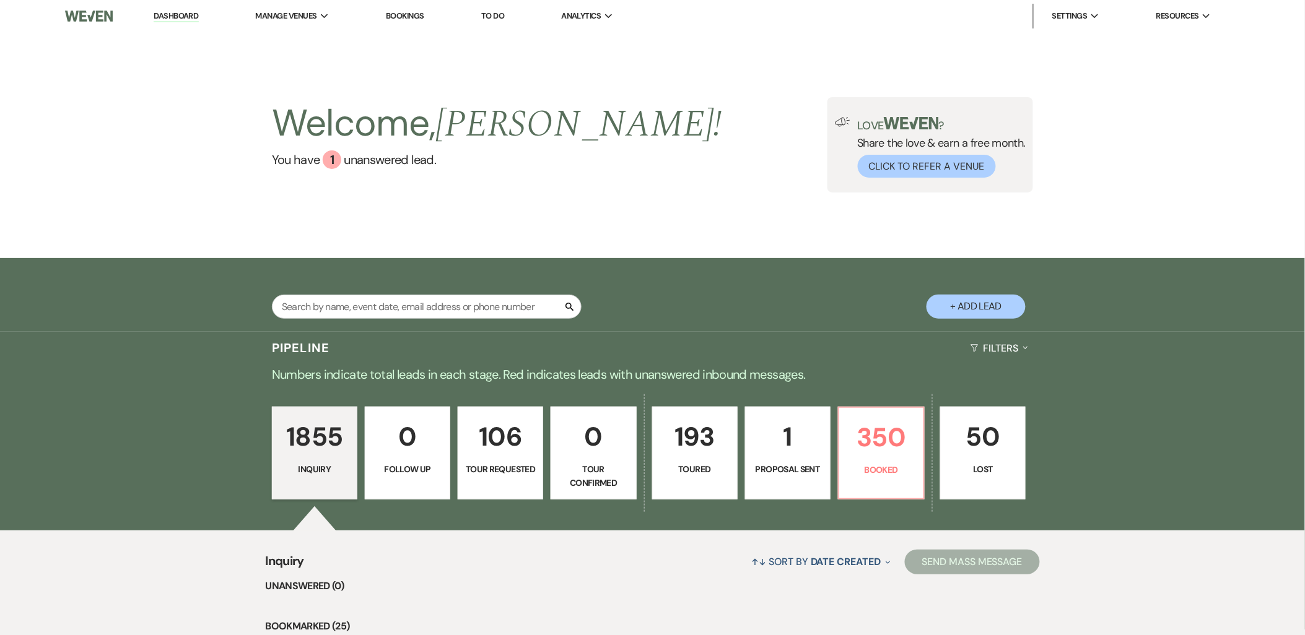
select select "5"
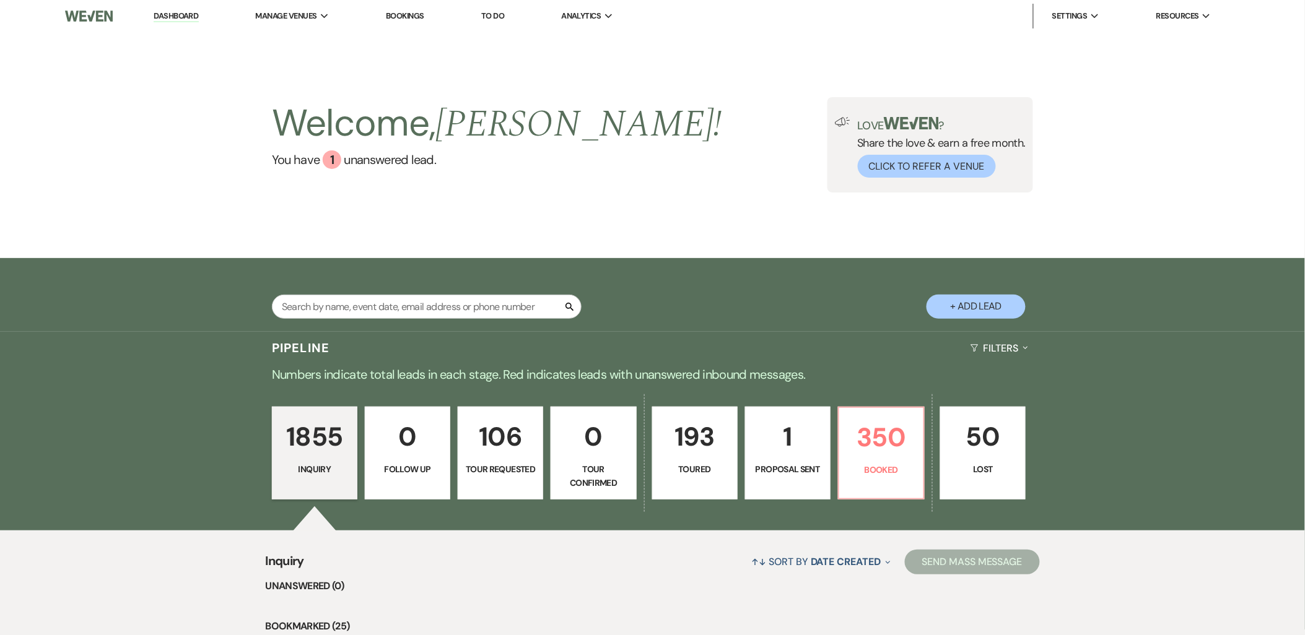
select select "5"
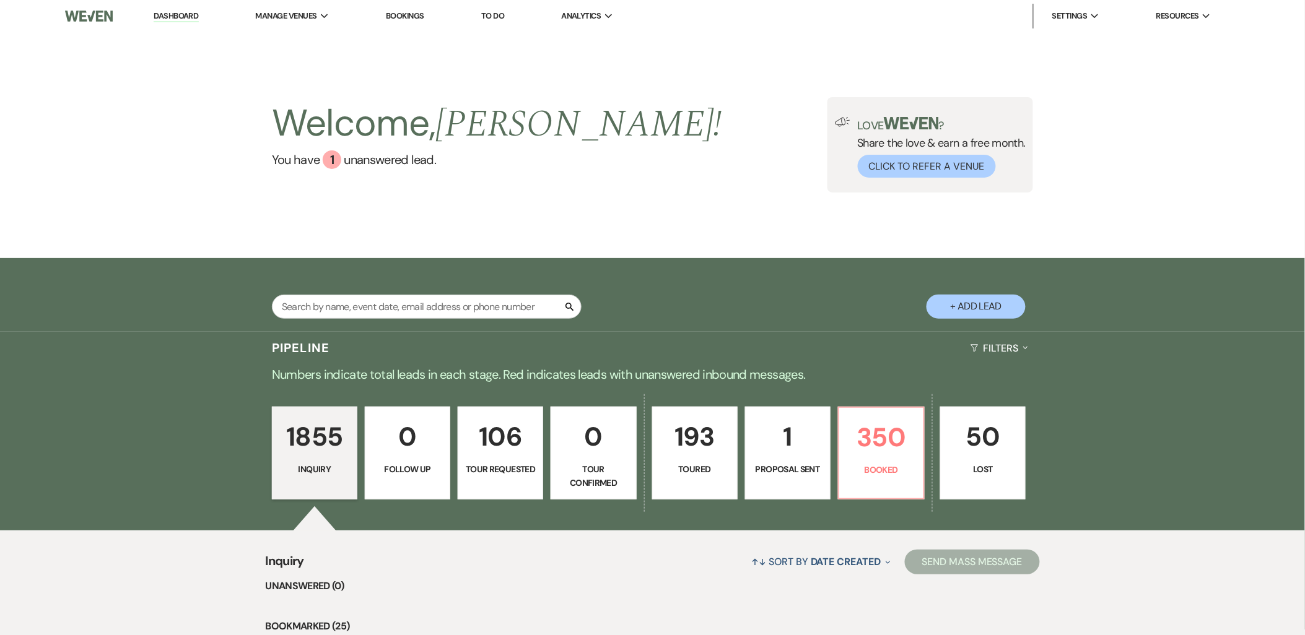
select select "5"
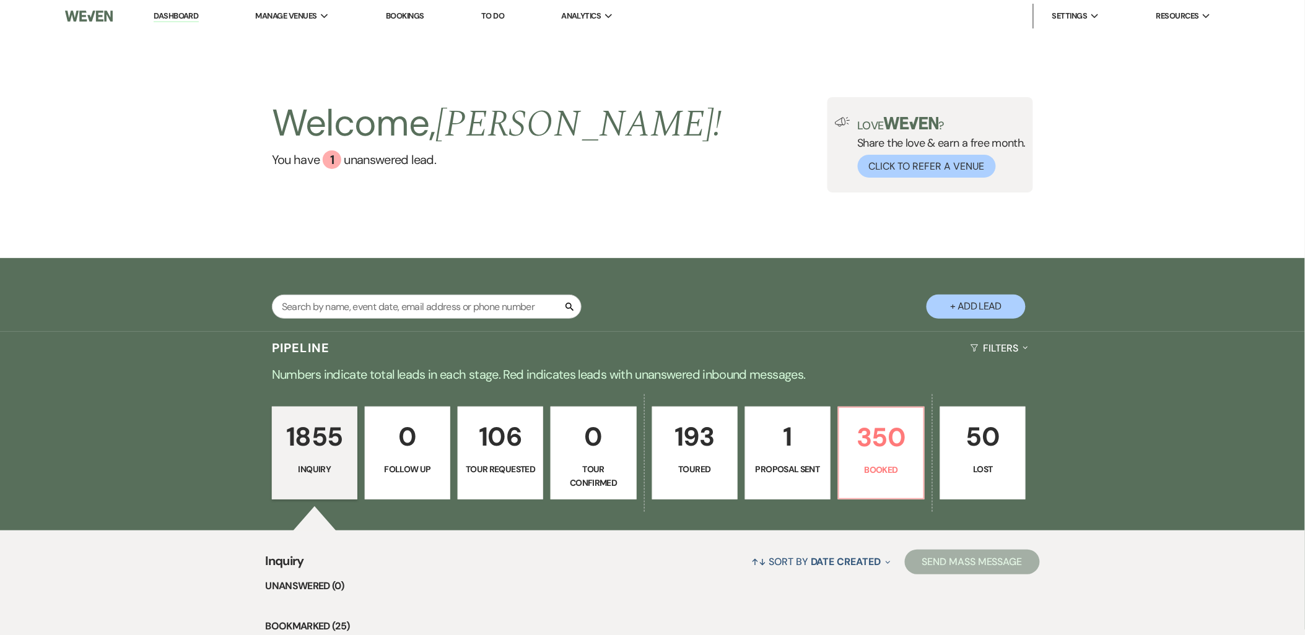
select select "5"
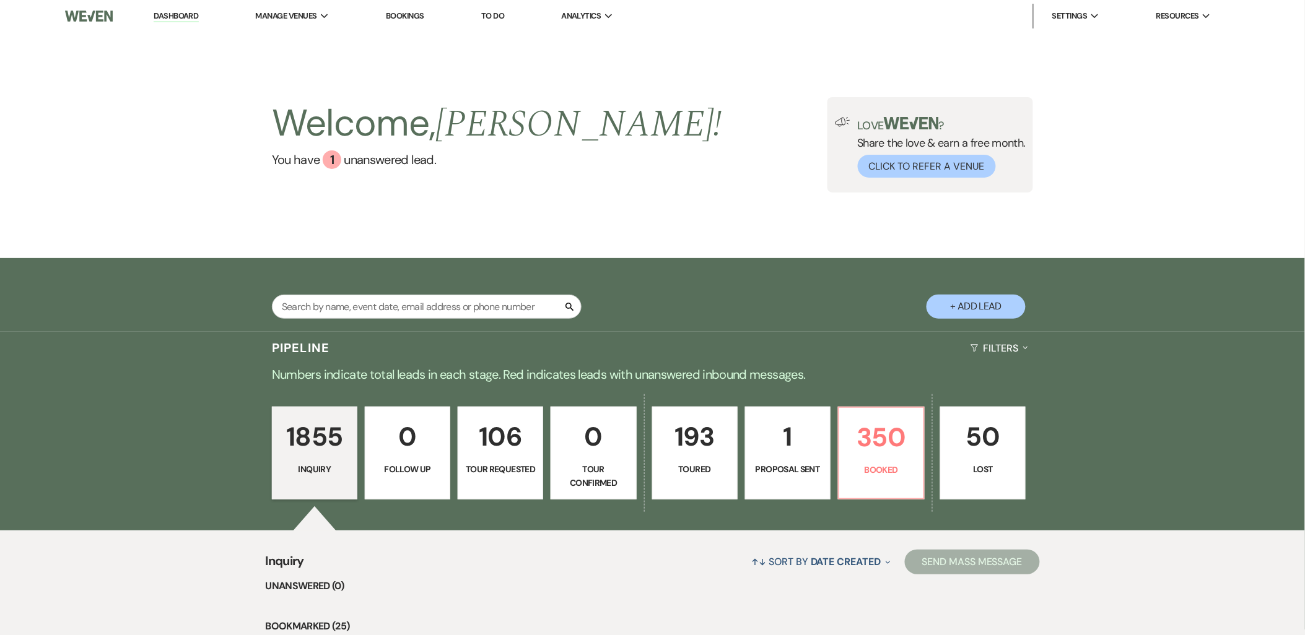
select select "5"
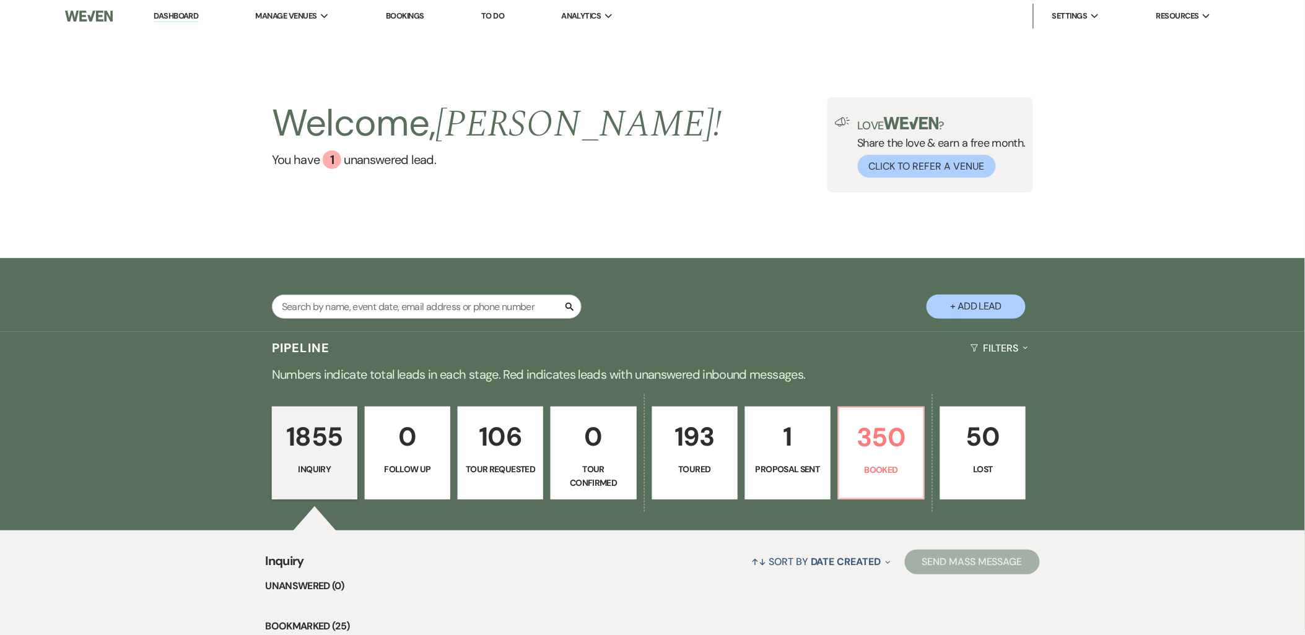
select select "5"
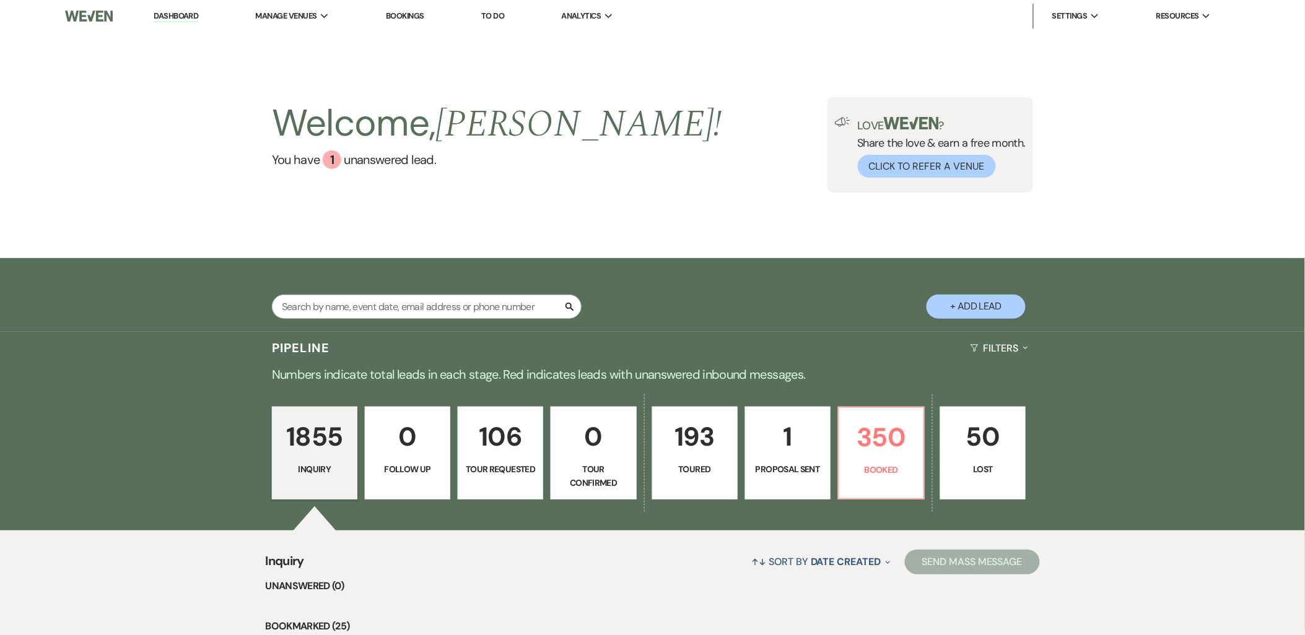
select select "5"
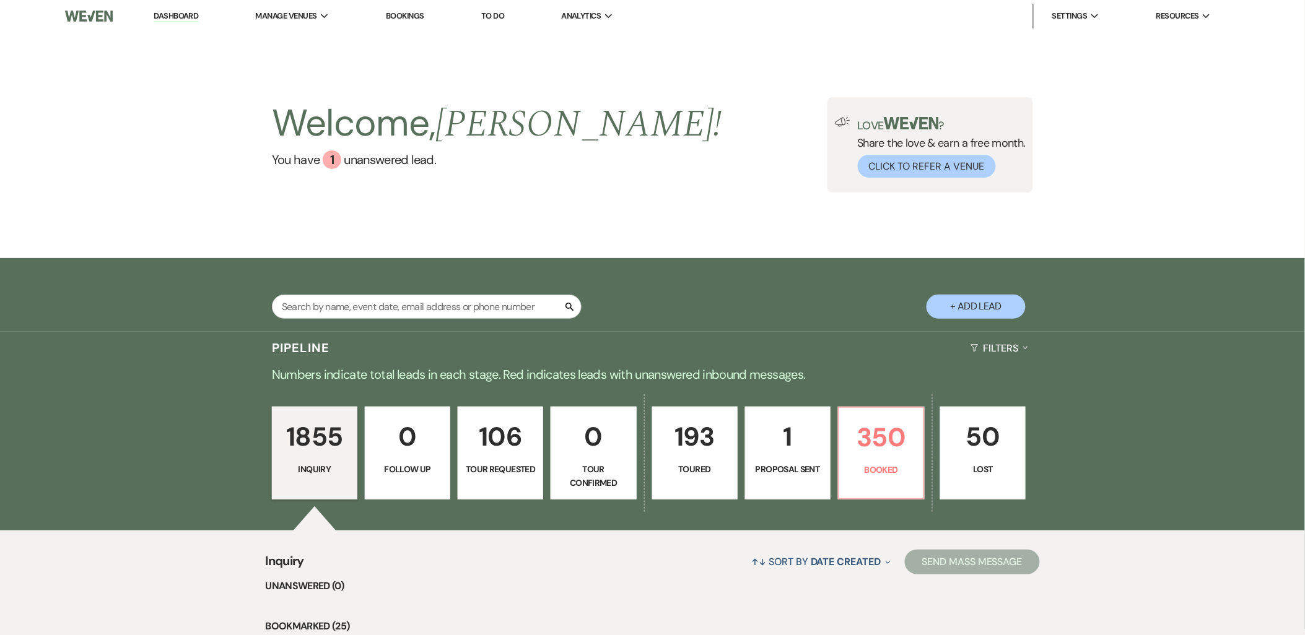
select select "5"
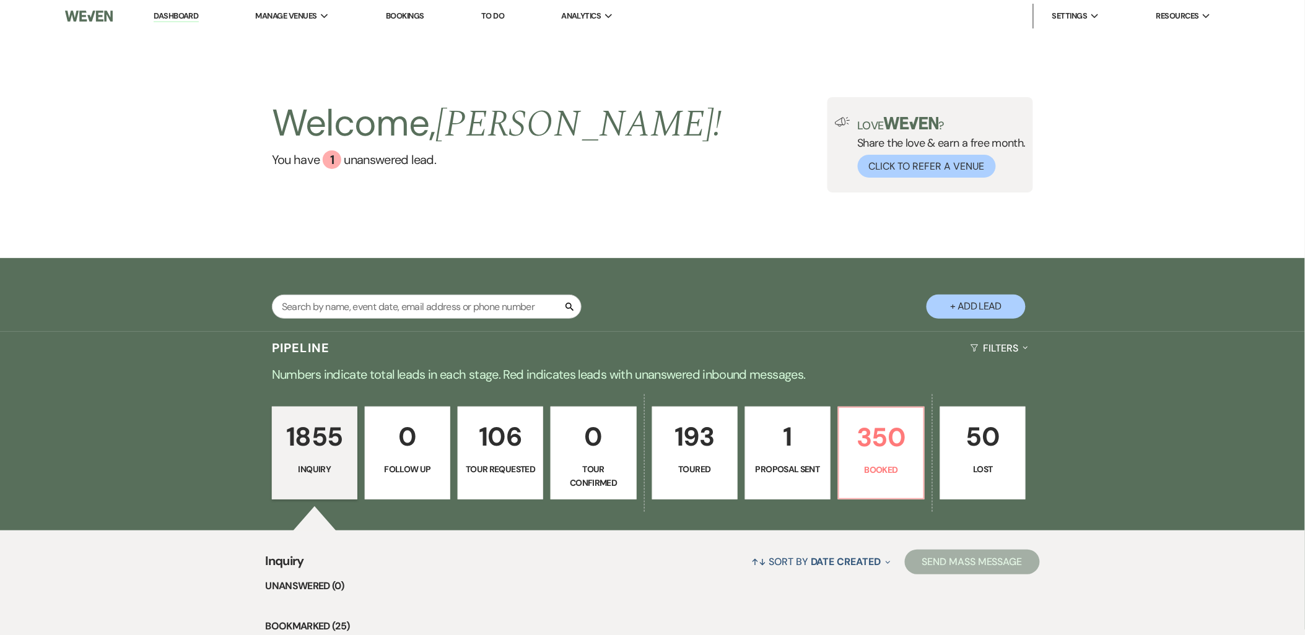
select select "5"
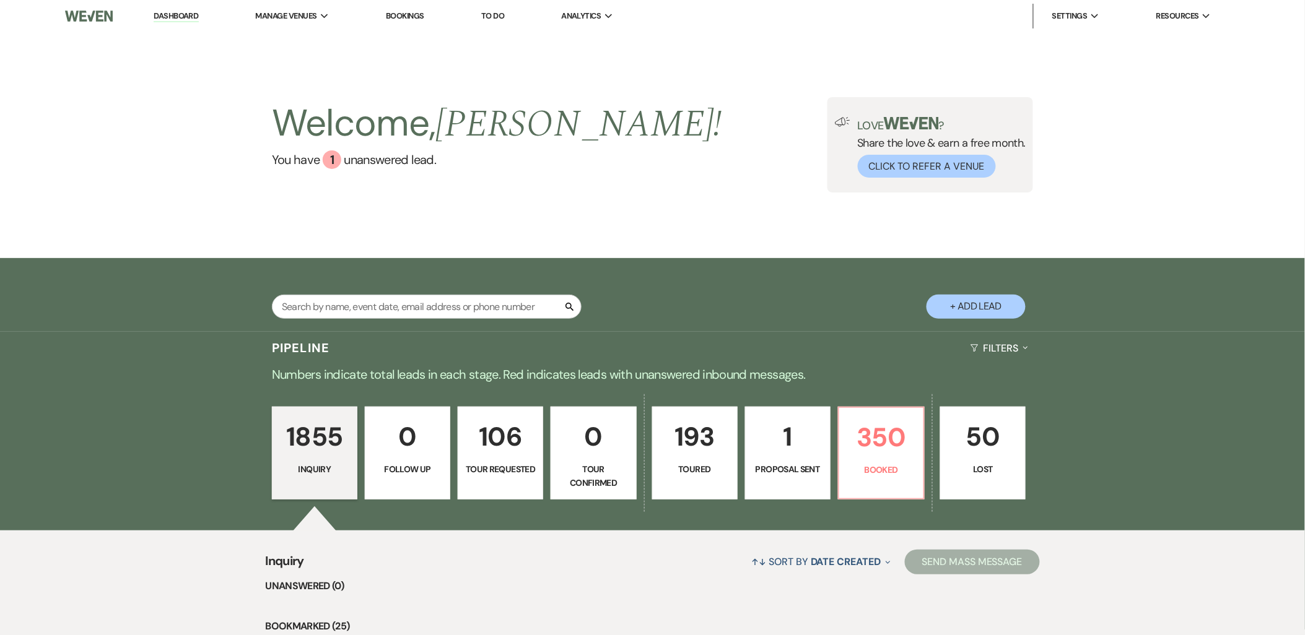
select select "5"
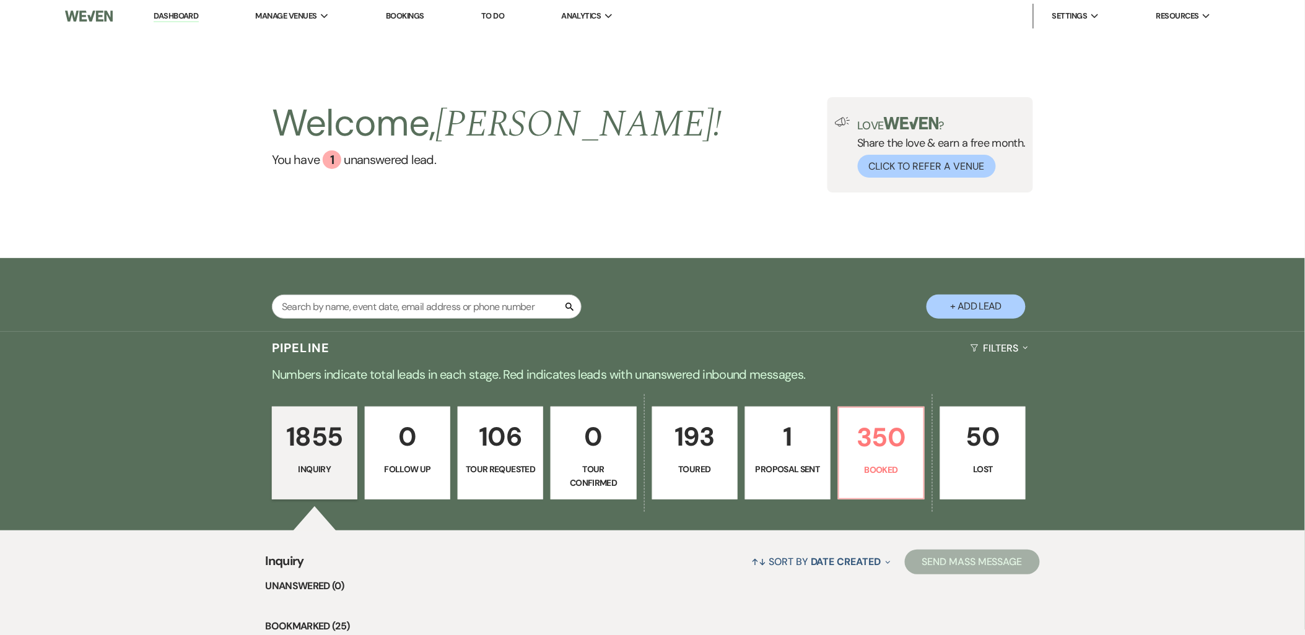
select select "5"
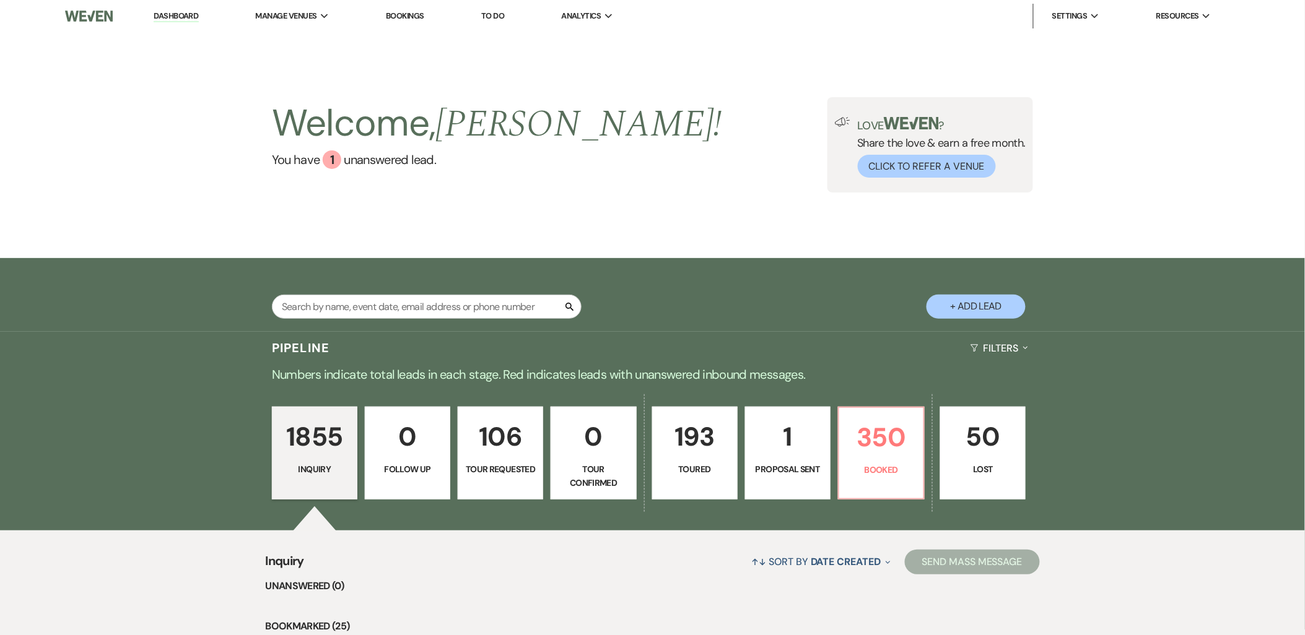
select select "5"
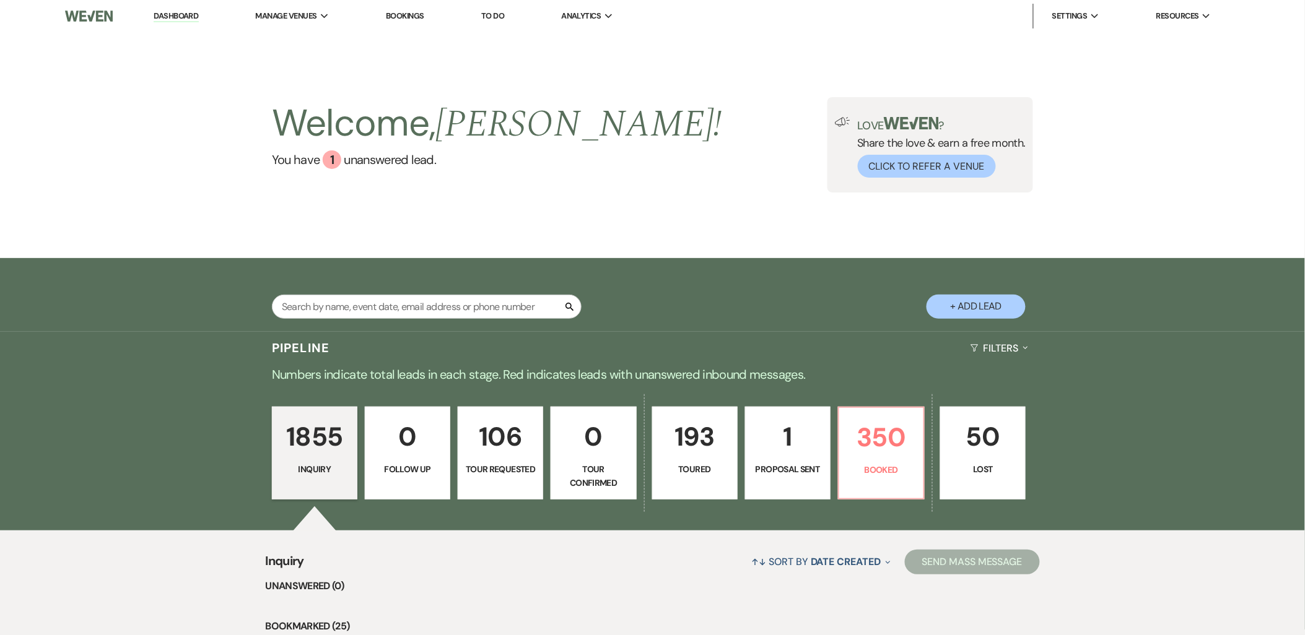
select select "5"
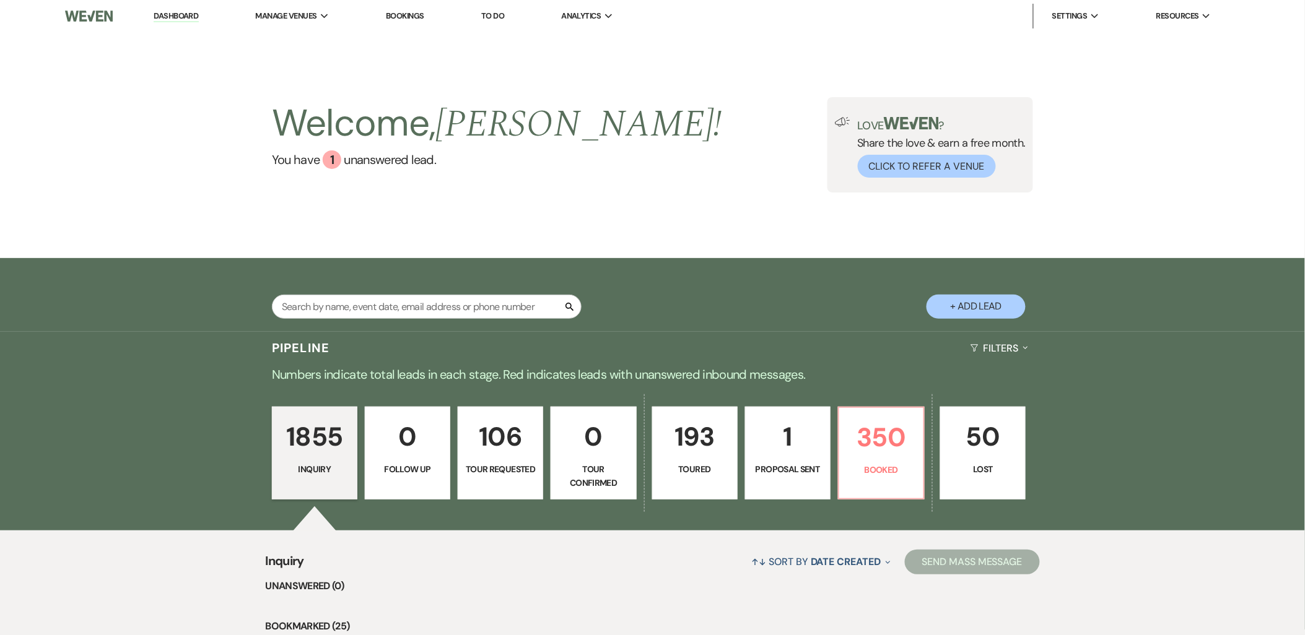
select select "5"
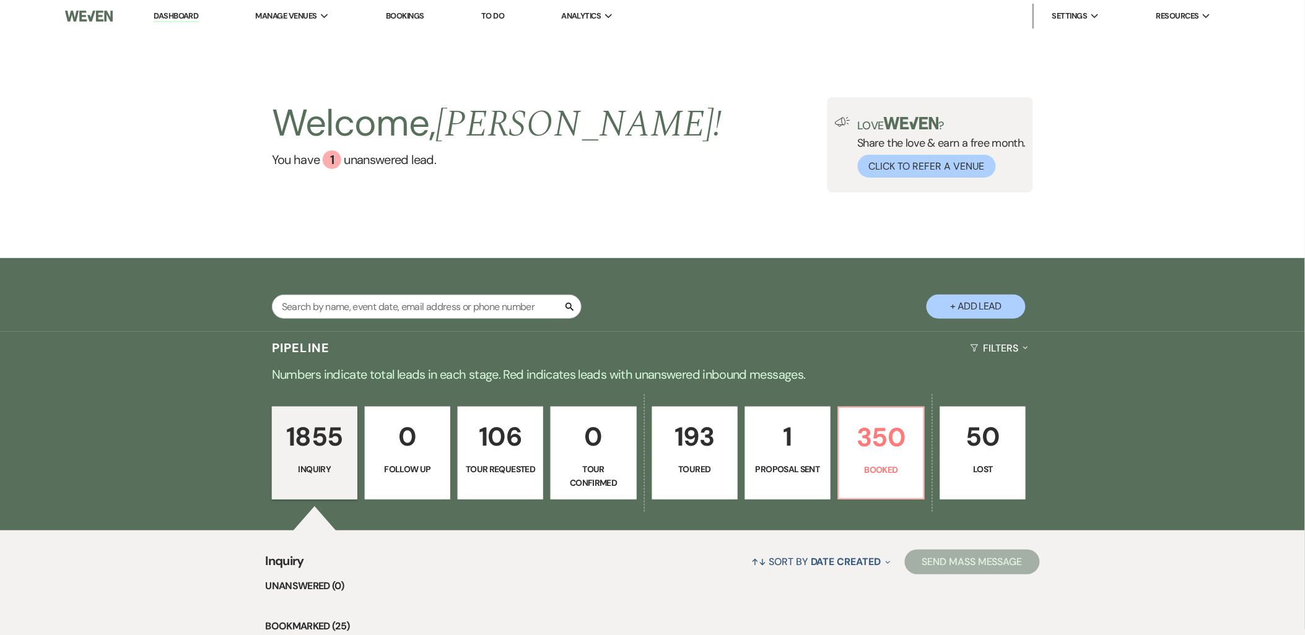
select select "5"
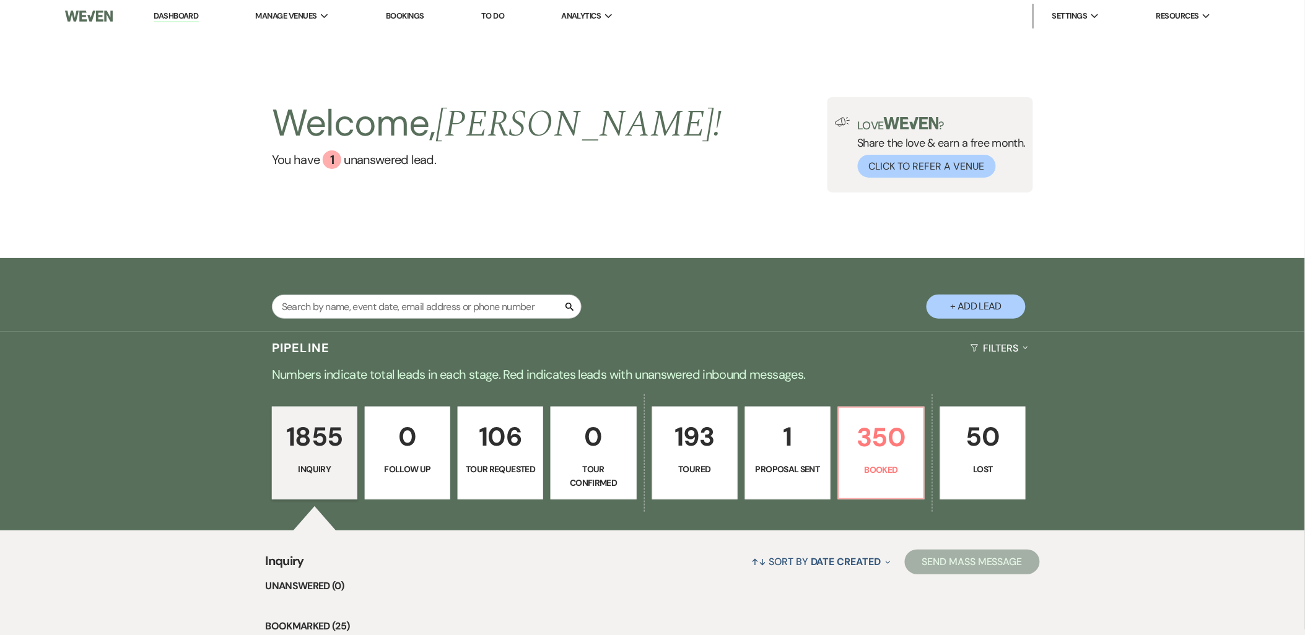
select select "5"
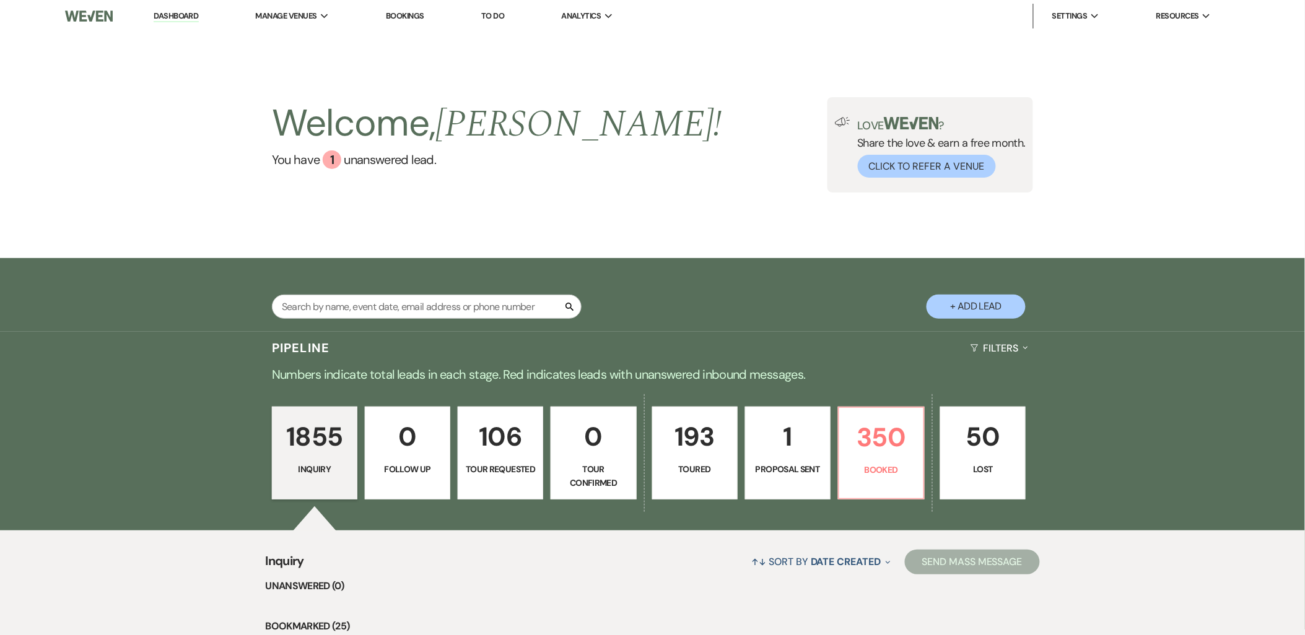
select select "5"
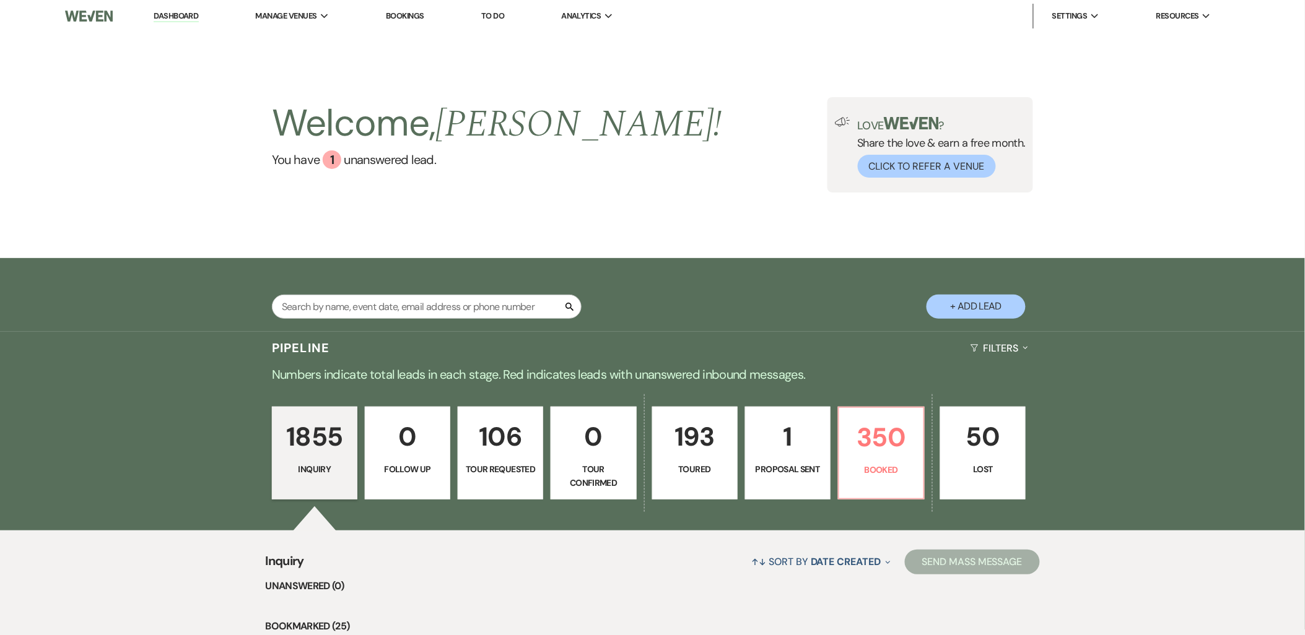
select select "5"
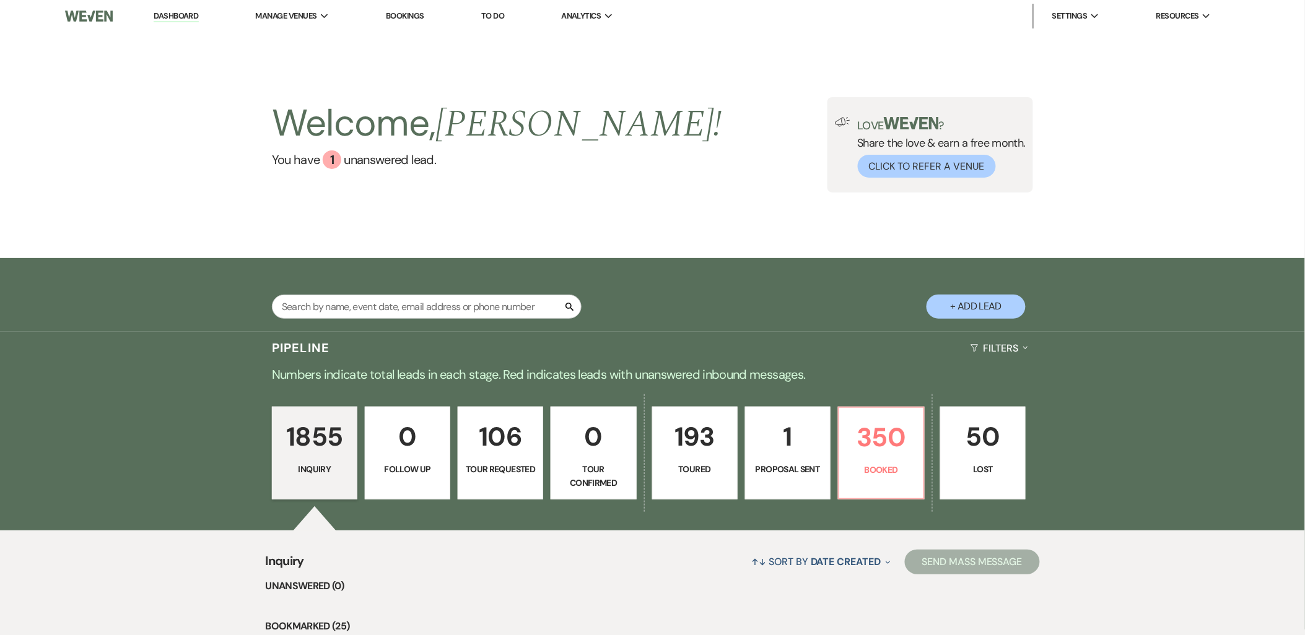
select select "5"
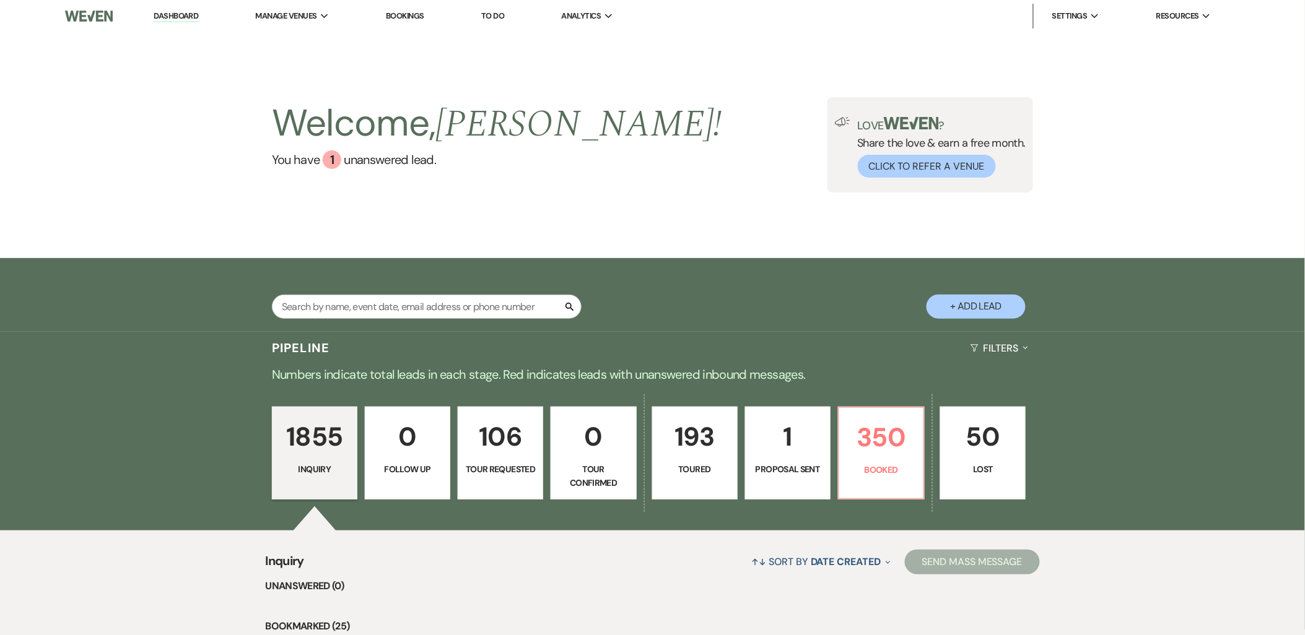
select select "5"
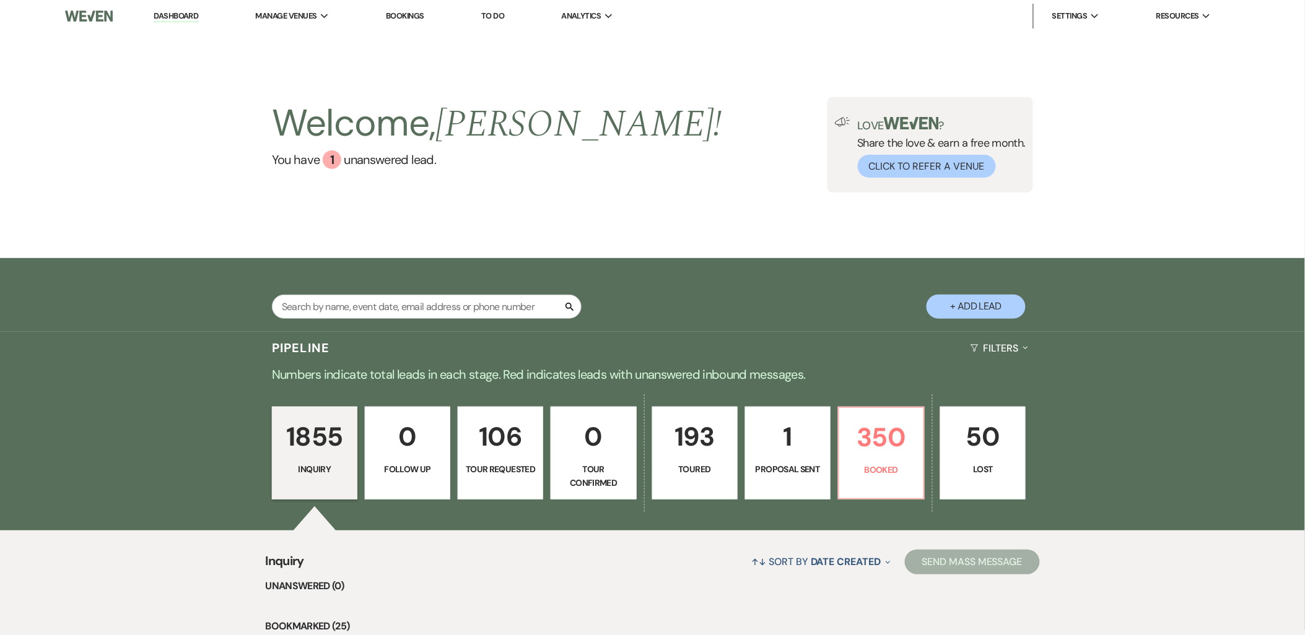
select select "5"
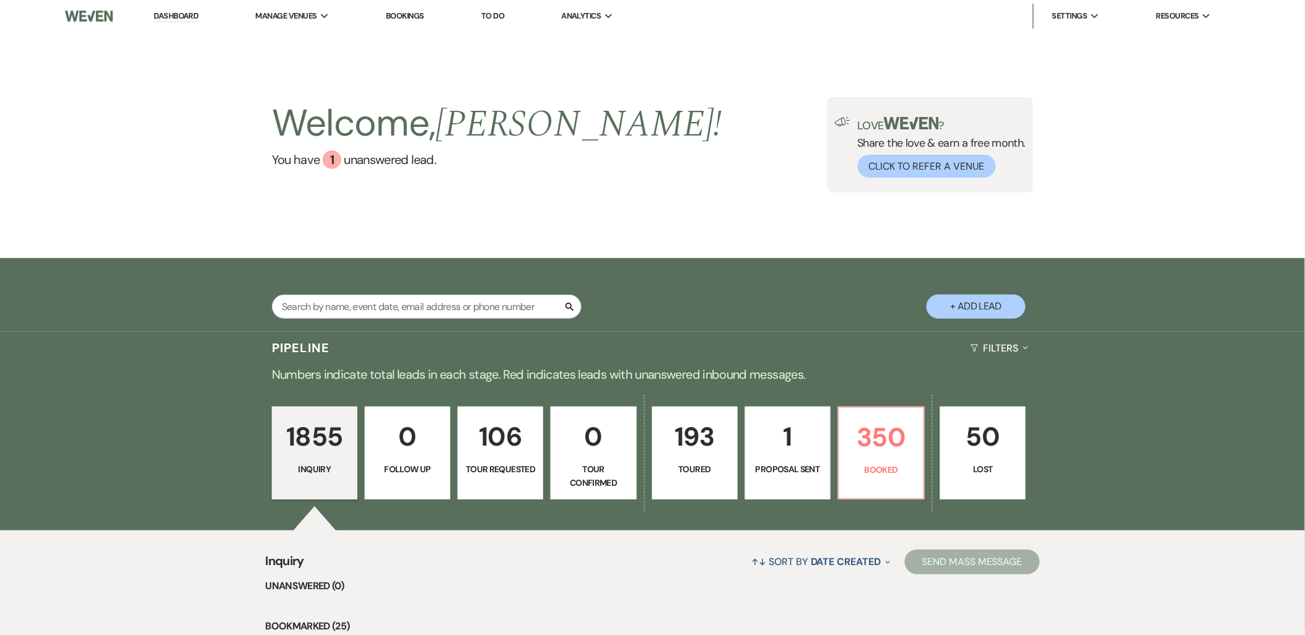
select select "5"
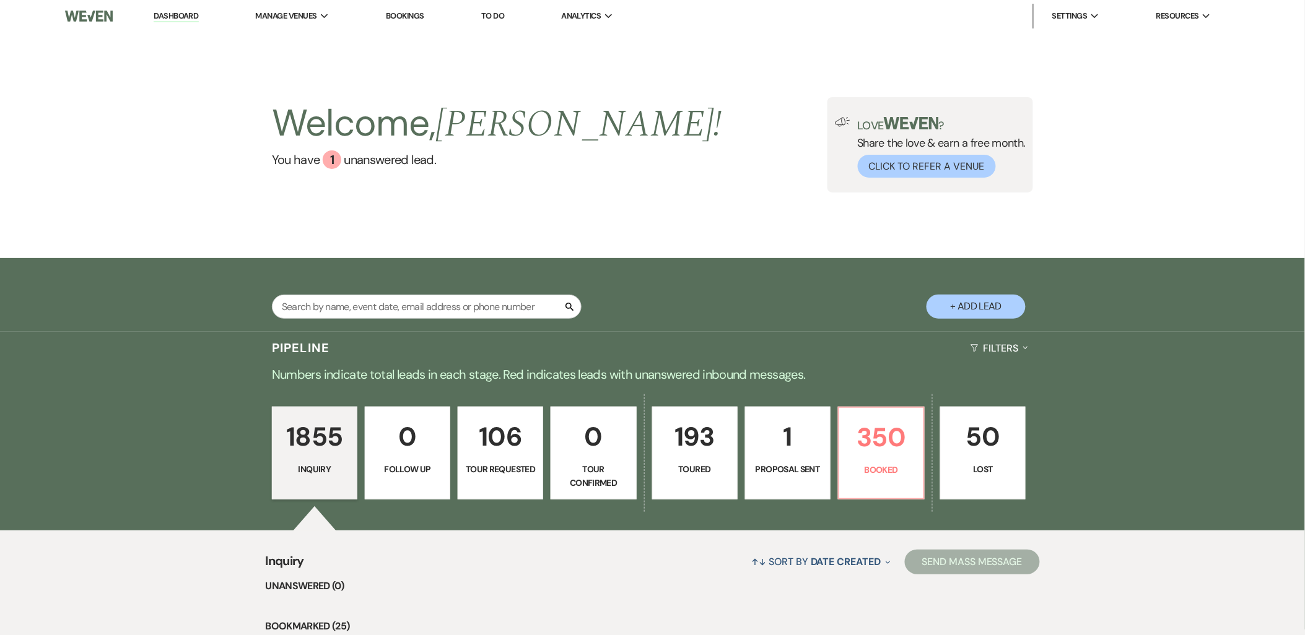
select select "5"
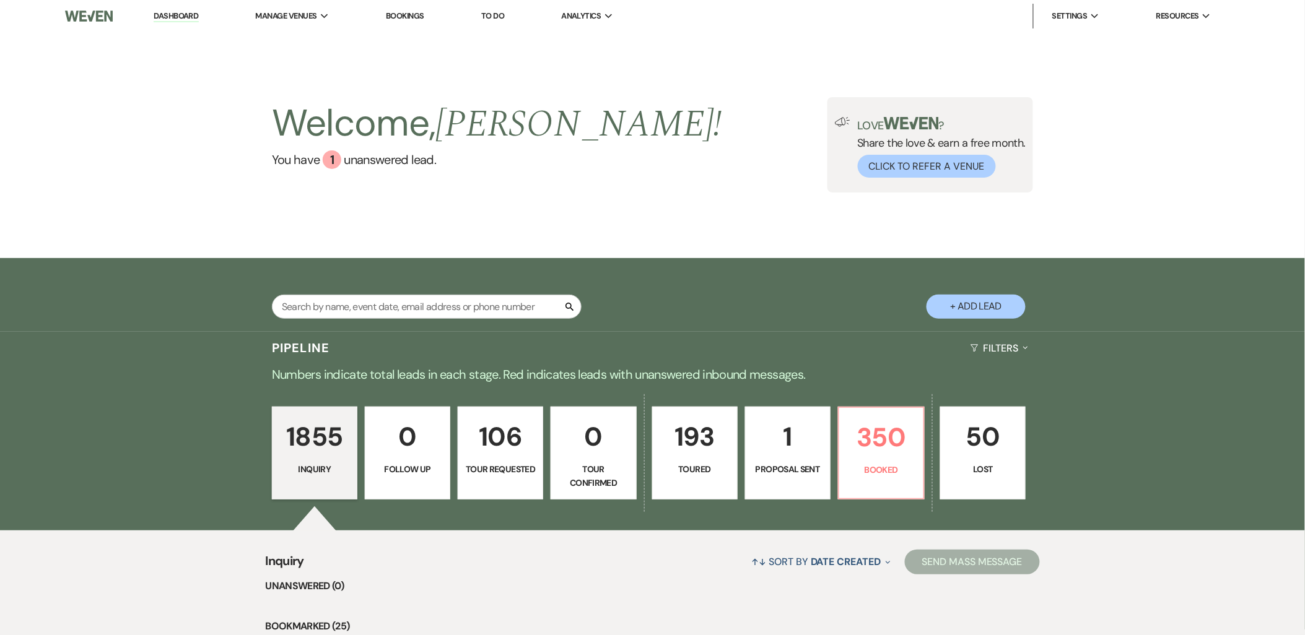
select select "5"
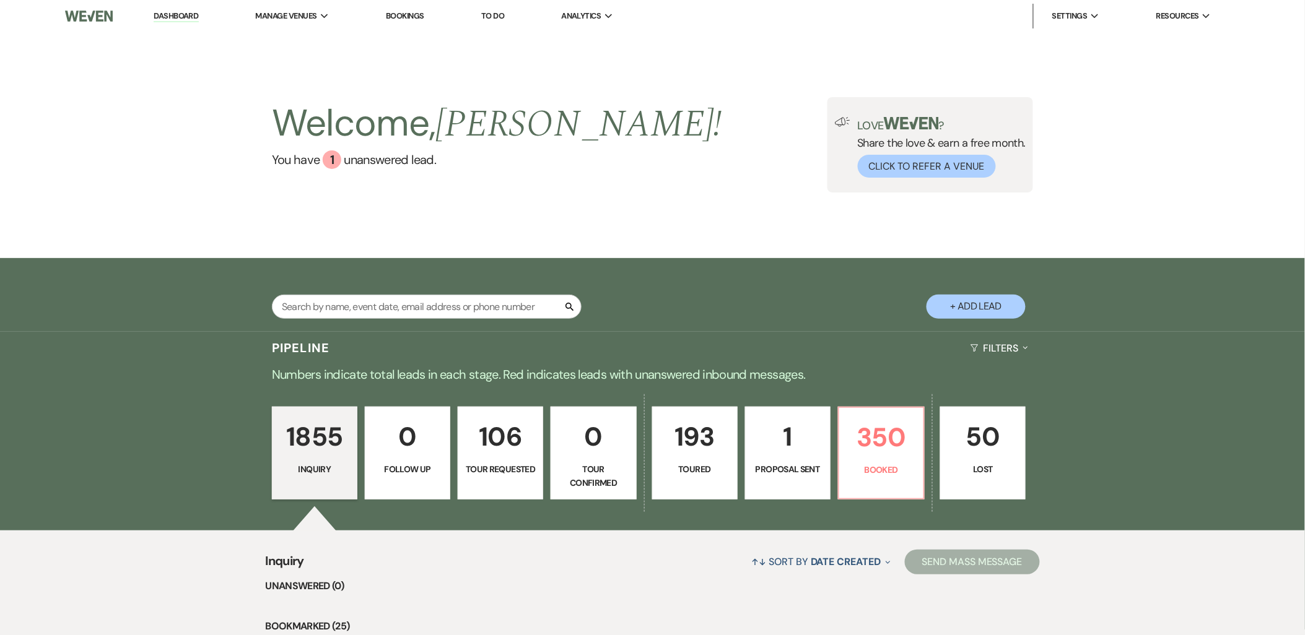
select select "5"
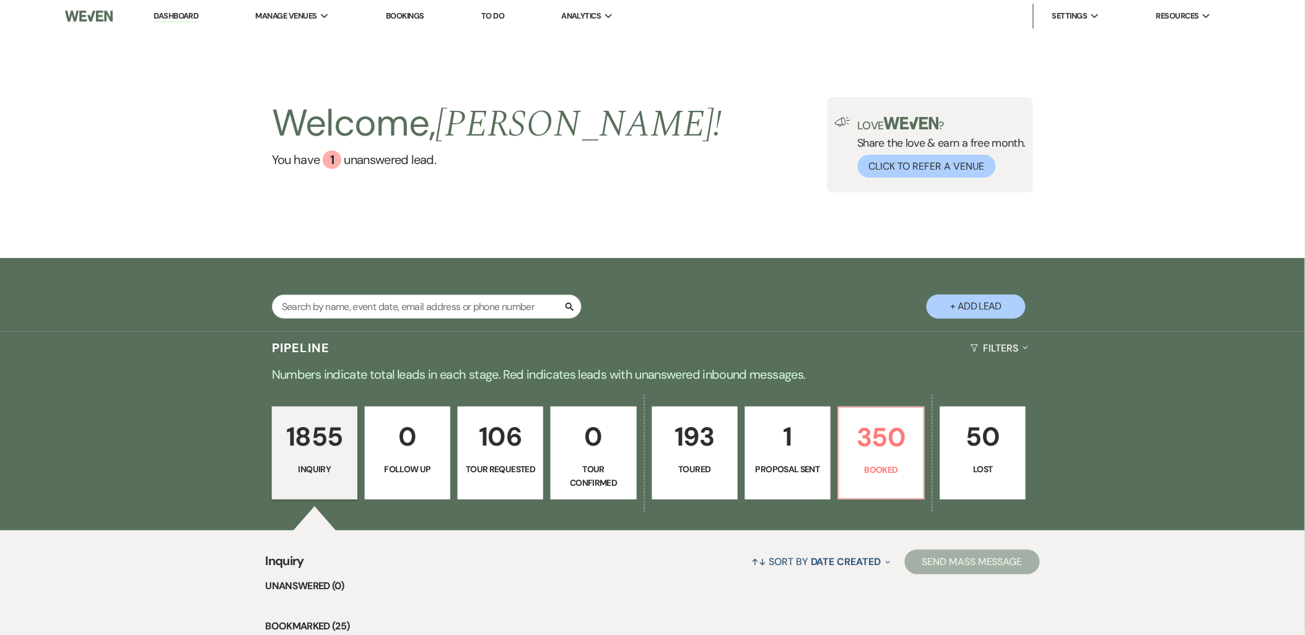
select select "5"
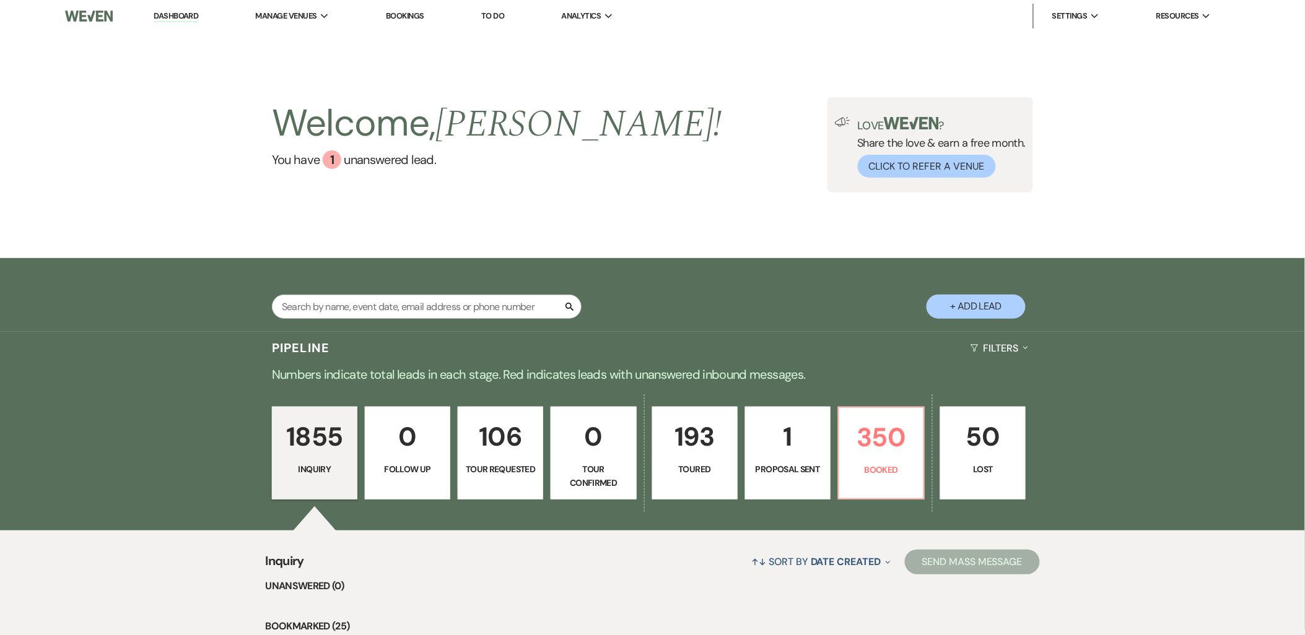
select select "5"
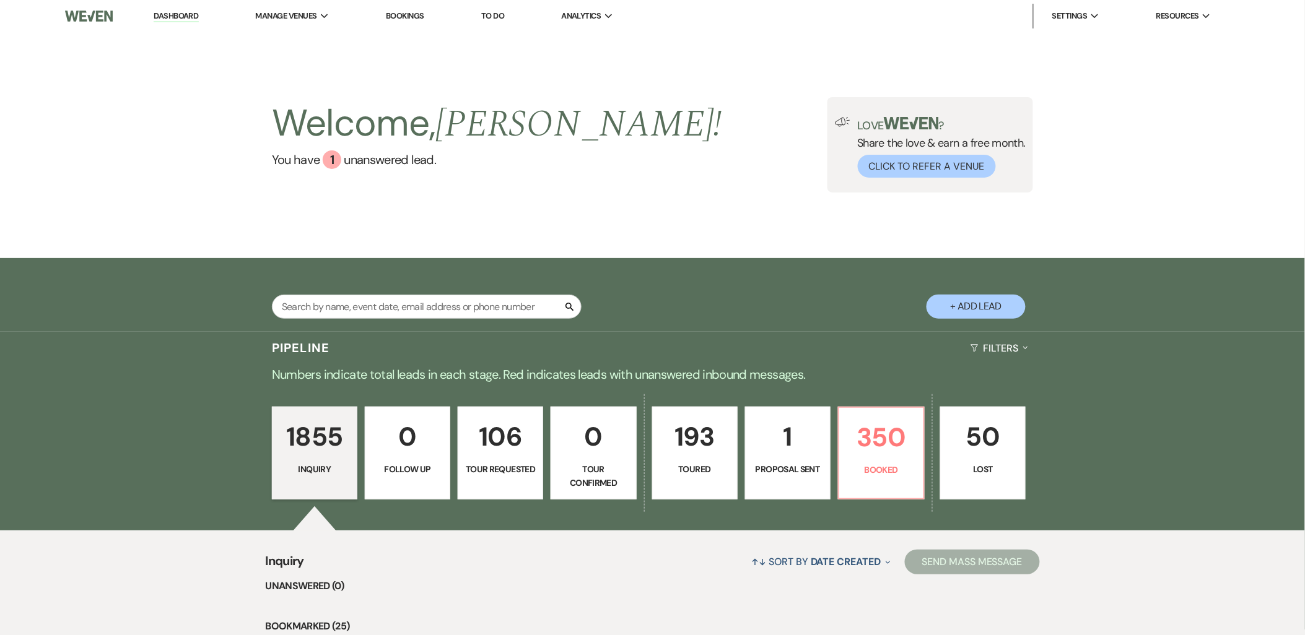
select select "5"
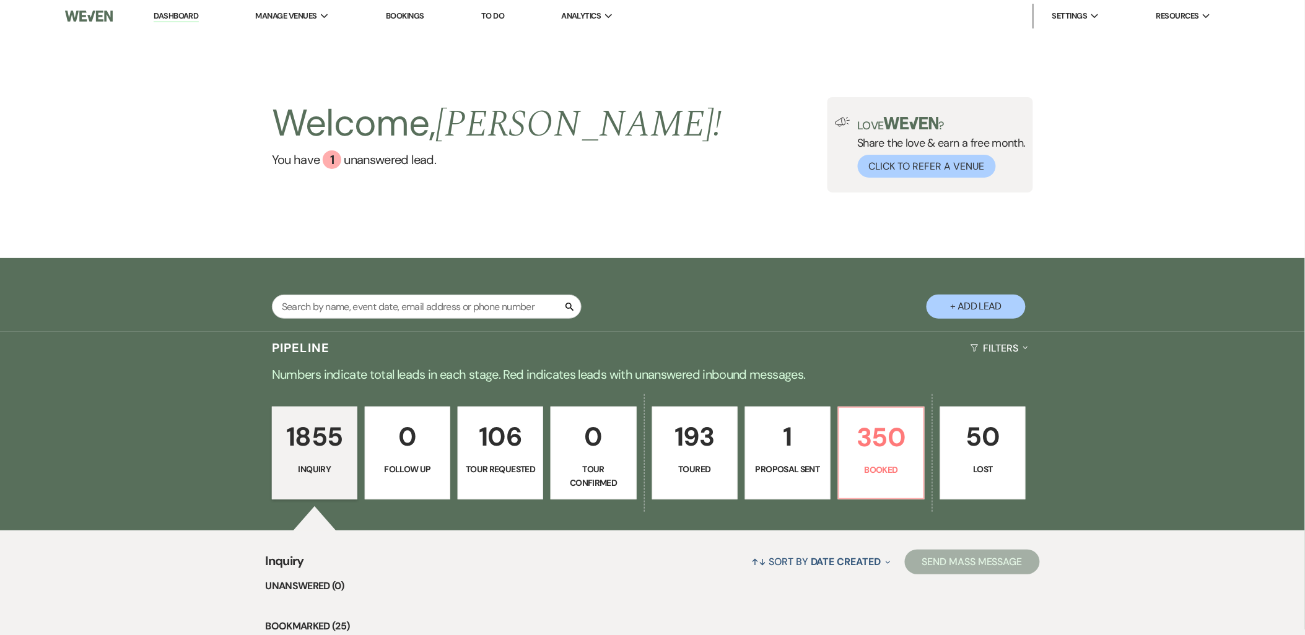
select select "5"
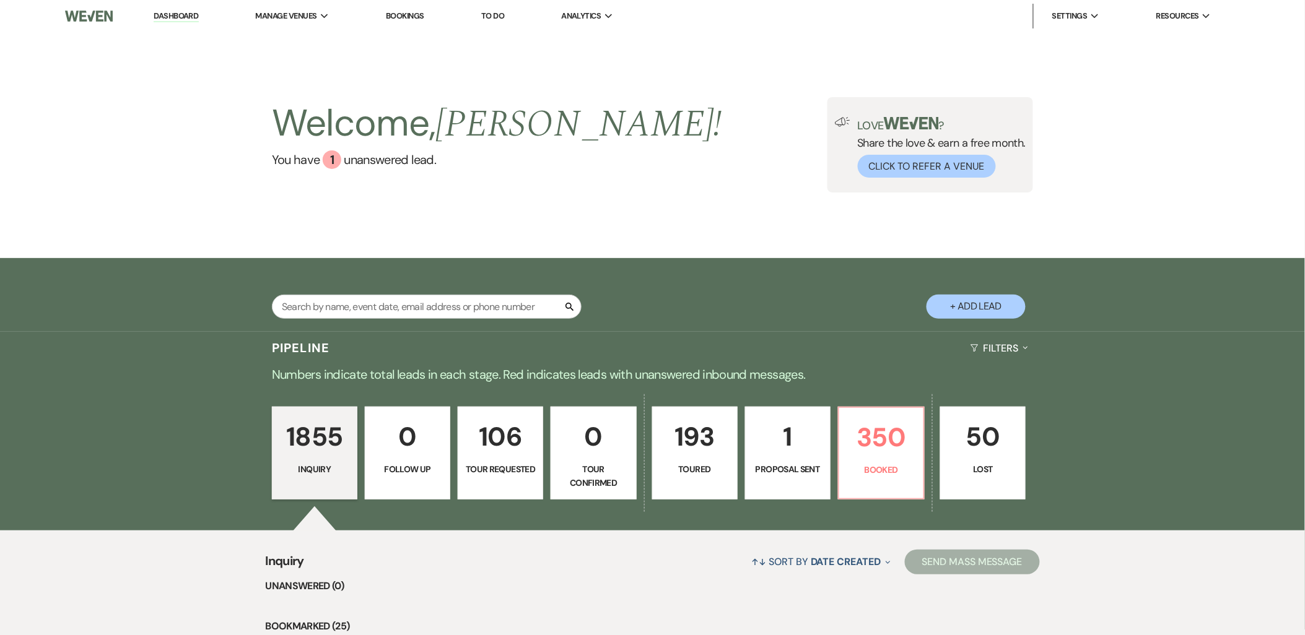
select select "5"
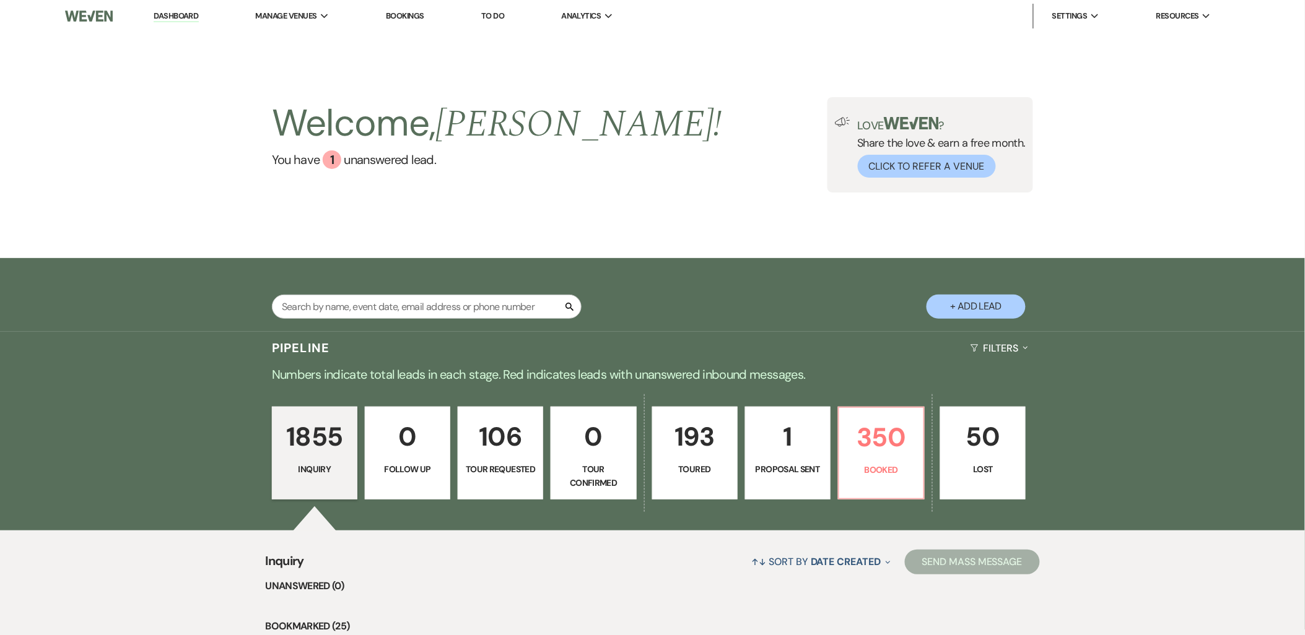
select select "5"
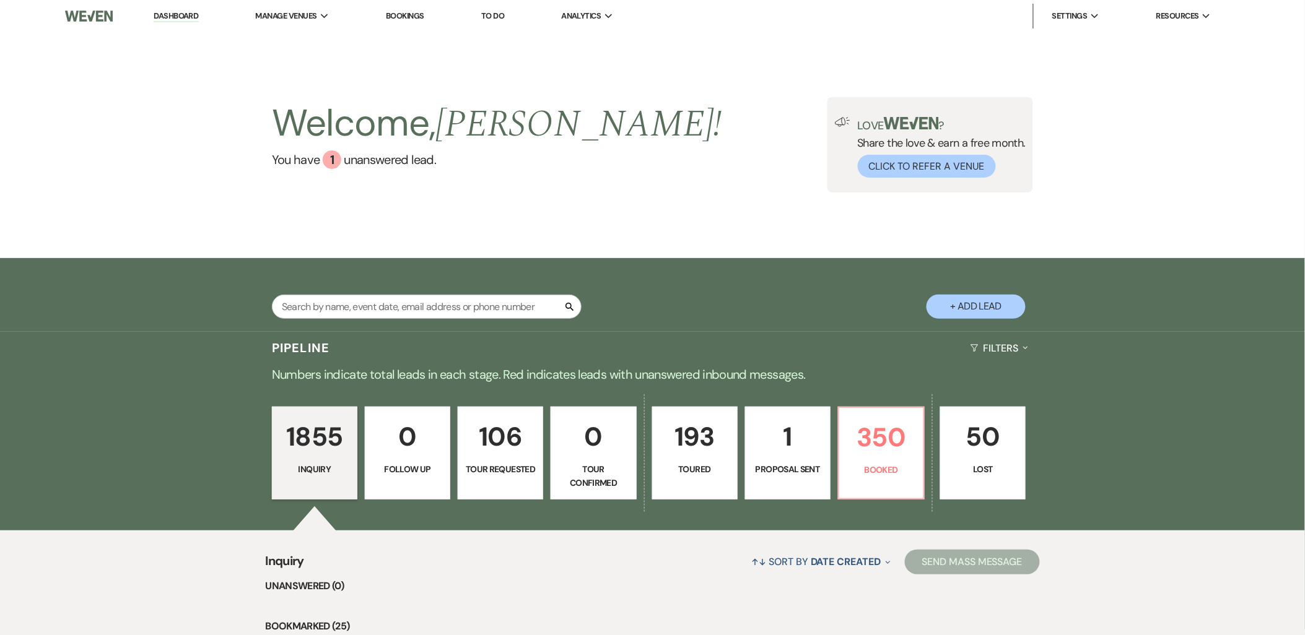
select select "5"
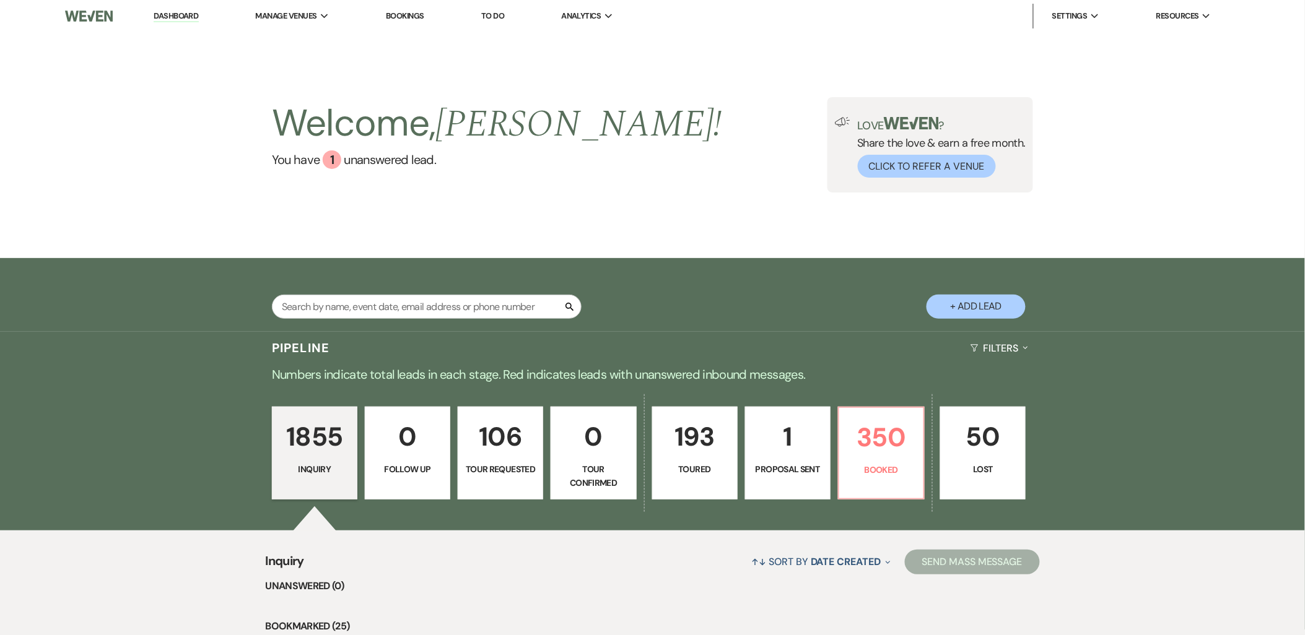
select select "5"
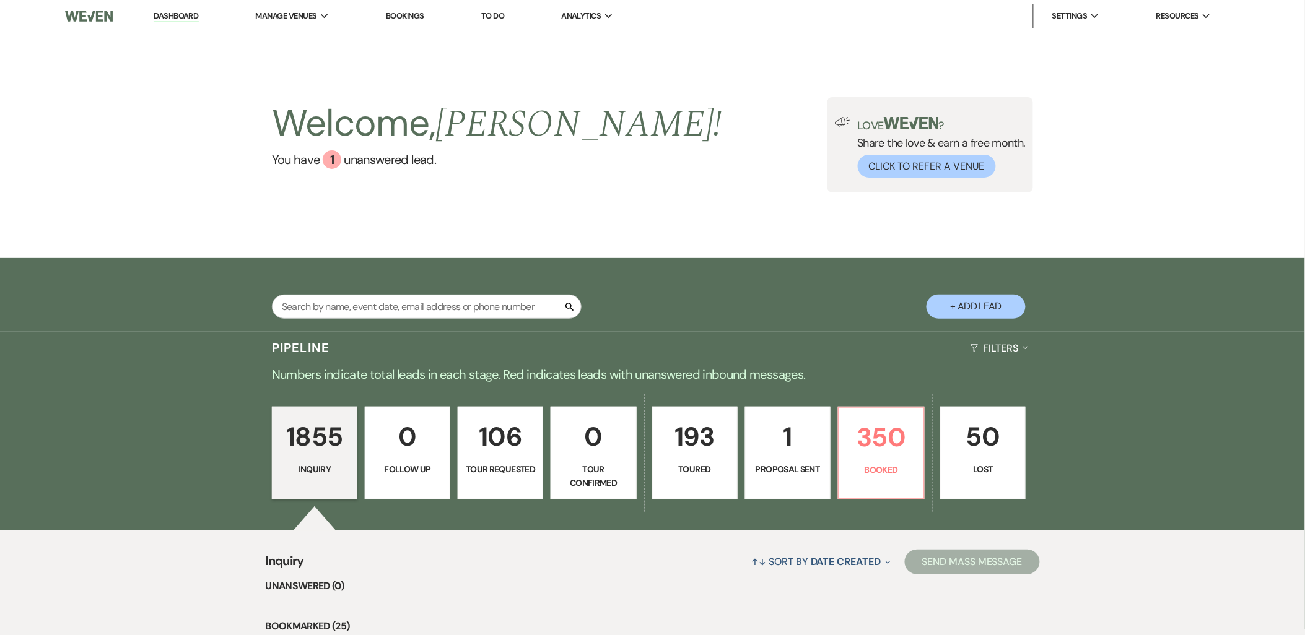
select select "5"
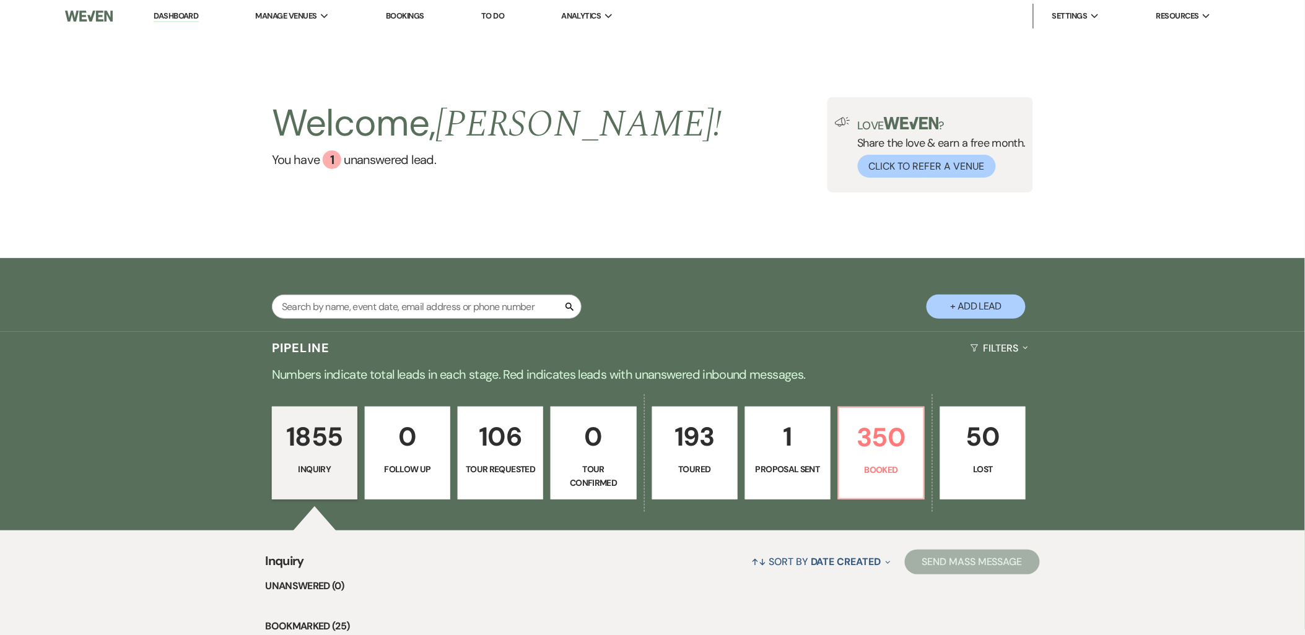
select select "5"
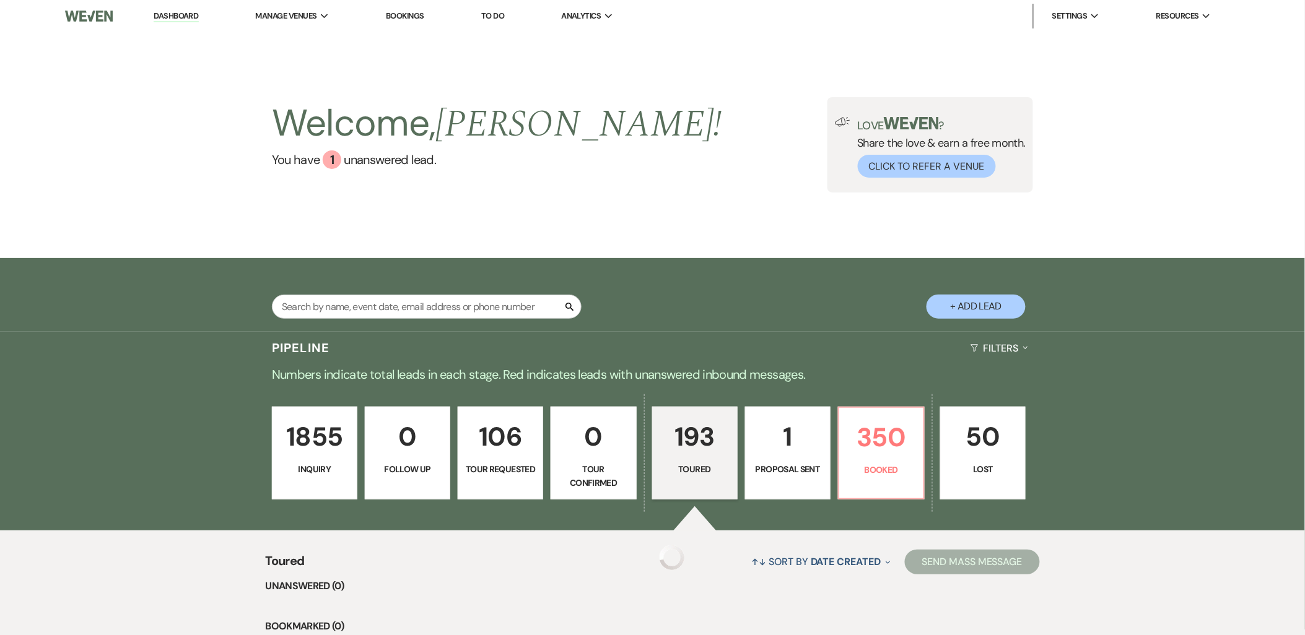
click at [696, 416] on p "193" at bounding box center [694, 436] width 69 height 41
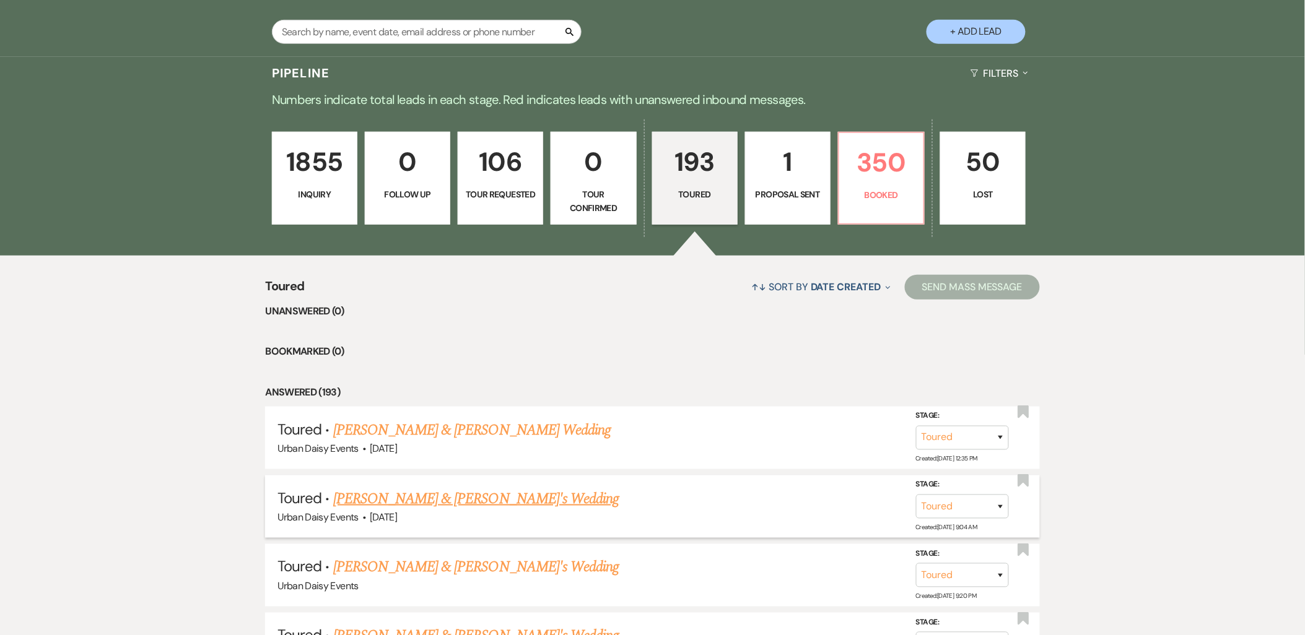
click at [489, 495] on link "[PERSON_NAME] & [PERSON_NAME]'s Wedding" at bounding box center [476, 499] width 286 height 22
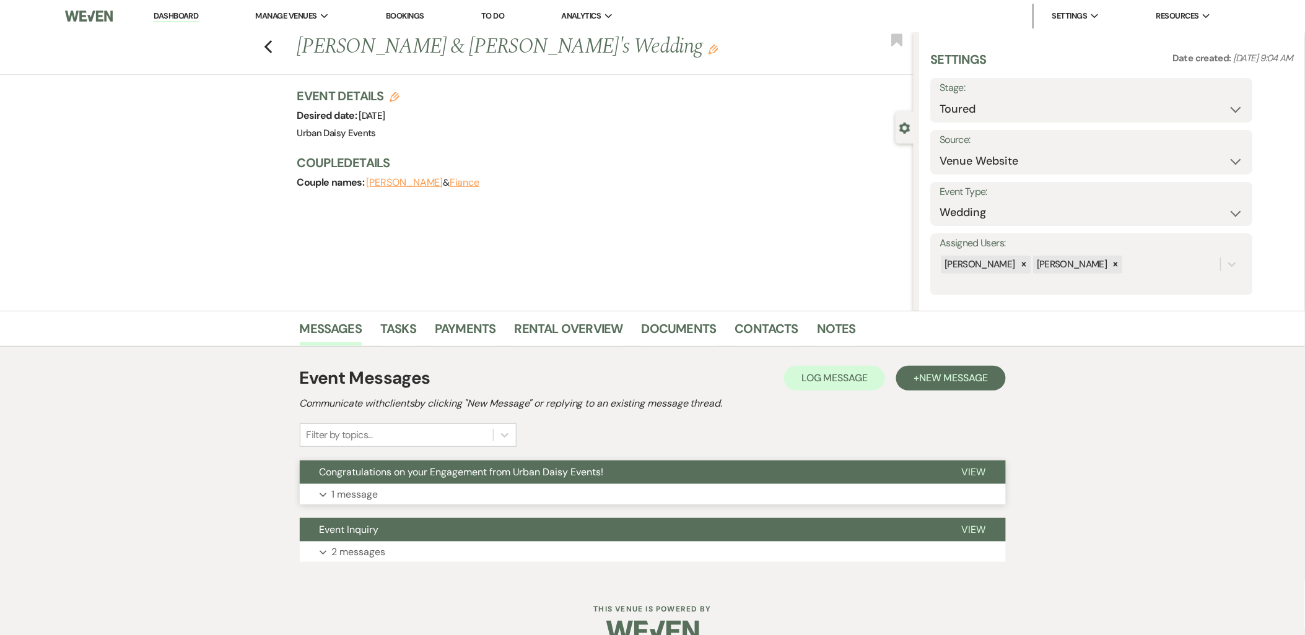
click at [488, 494] on button "Expand 1 message" at bounding box center [653, 494] width 706 height 21
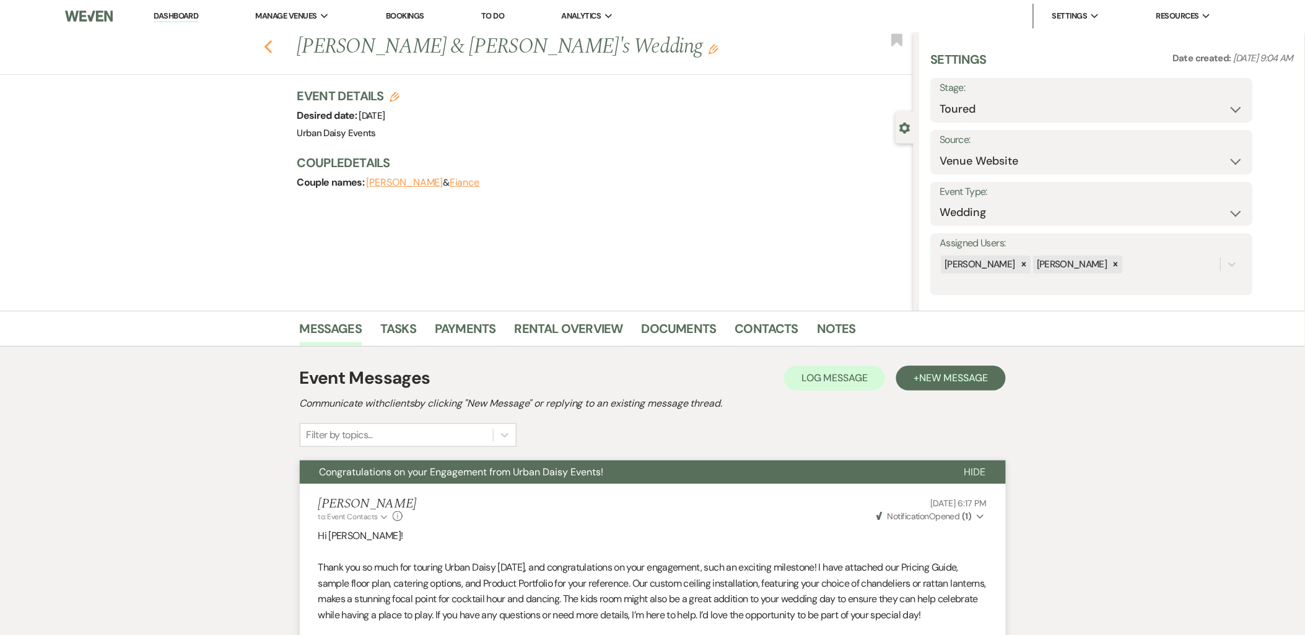
click at [273, 46] on icon "Previous" at bounding box center [268, 47] width 9 height 15
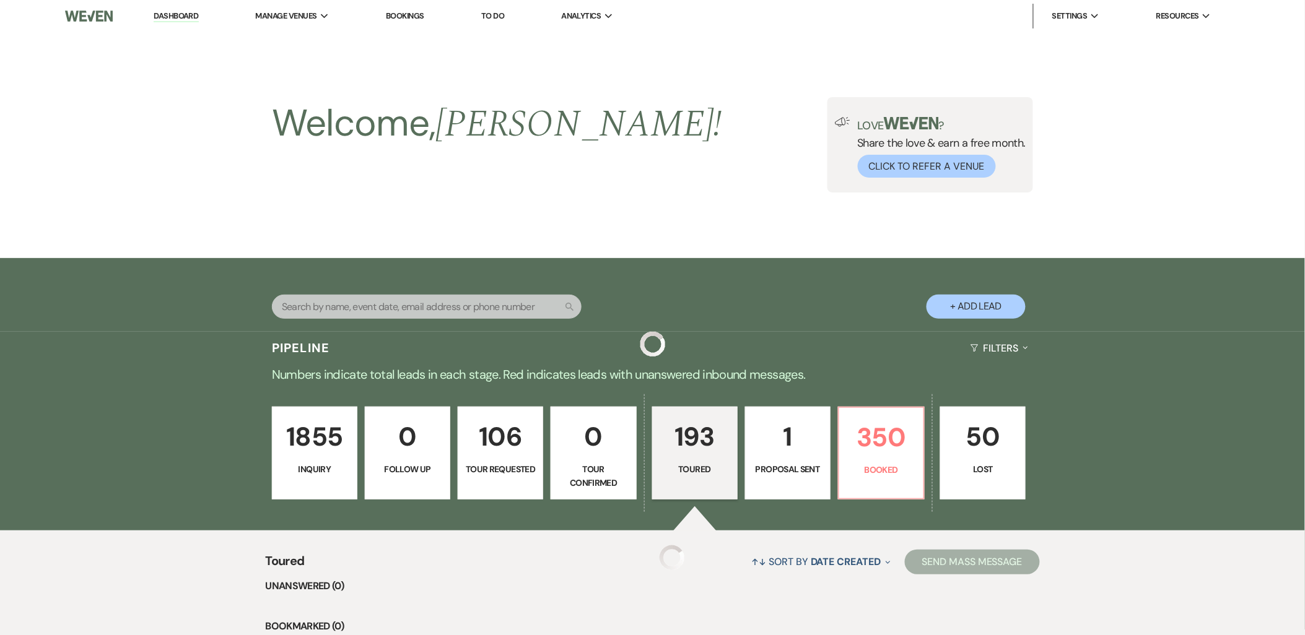
scroll to position [275, 0]
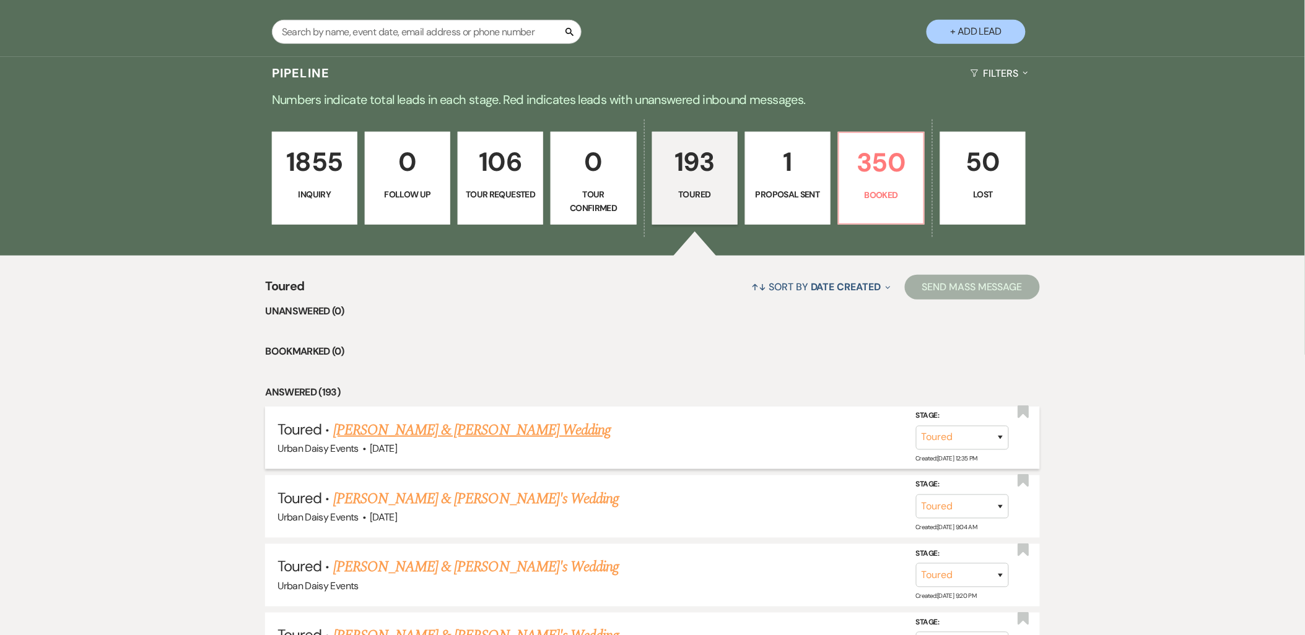
click at [391, 426] on link "[PERSON_NAME] & [PERSON_NAME] Wedding" at bounding box center [471, 430] width 277 height 22
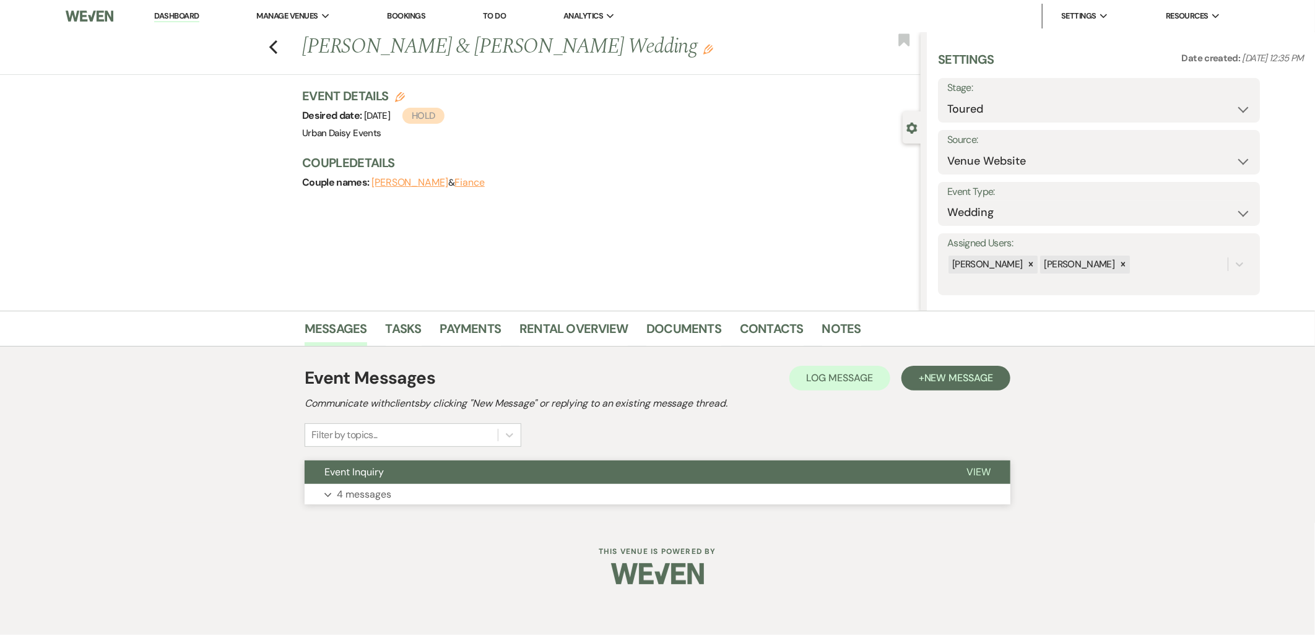
click at [394, 479] on button "Event Inquiry" at bounding box center [626, 473] width 642 height 24
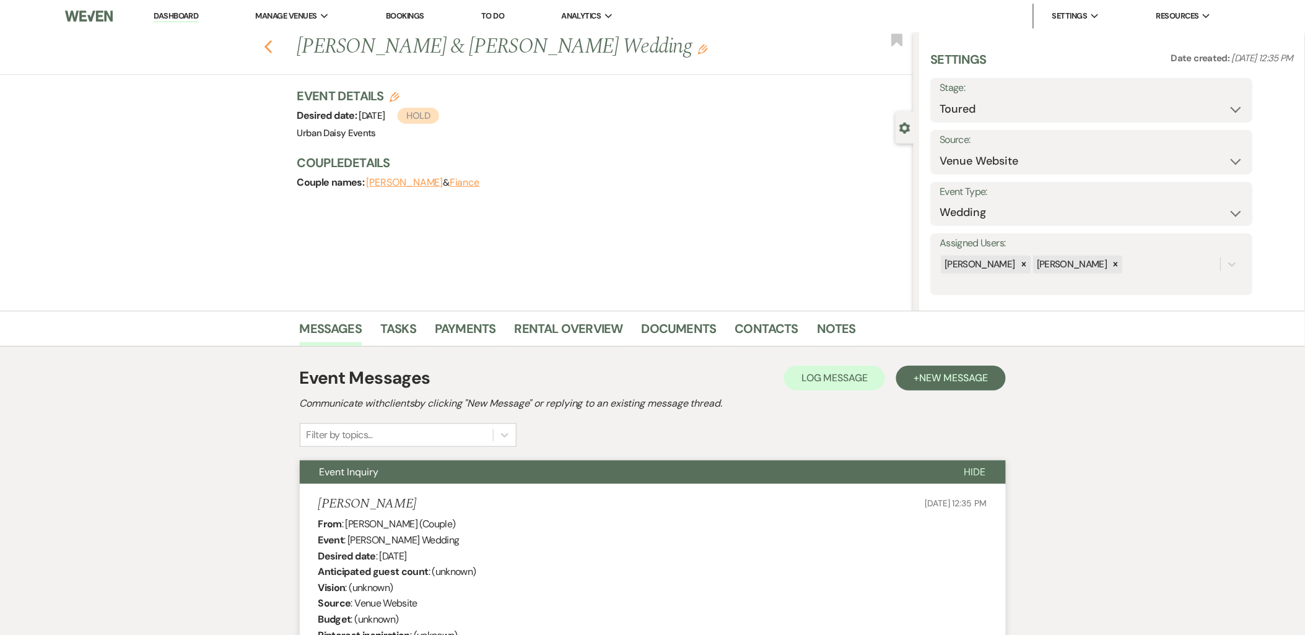
click at [273, 41] on icon "Previous" at bounding box center [268, 47] width 9 height 15
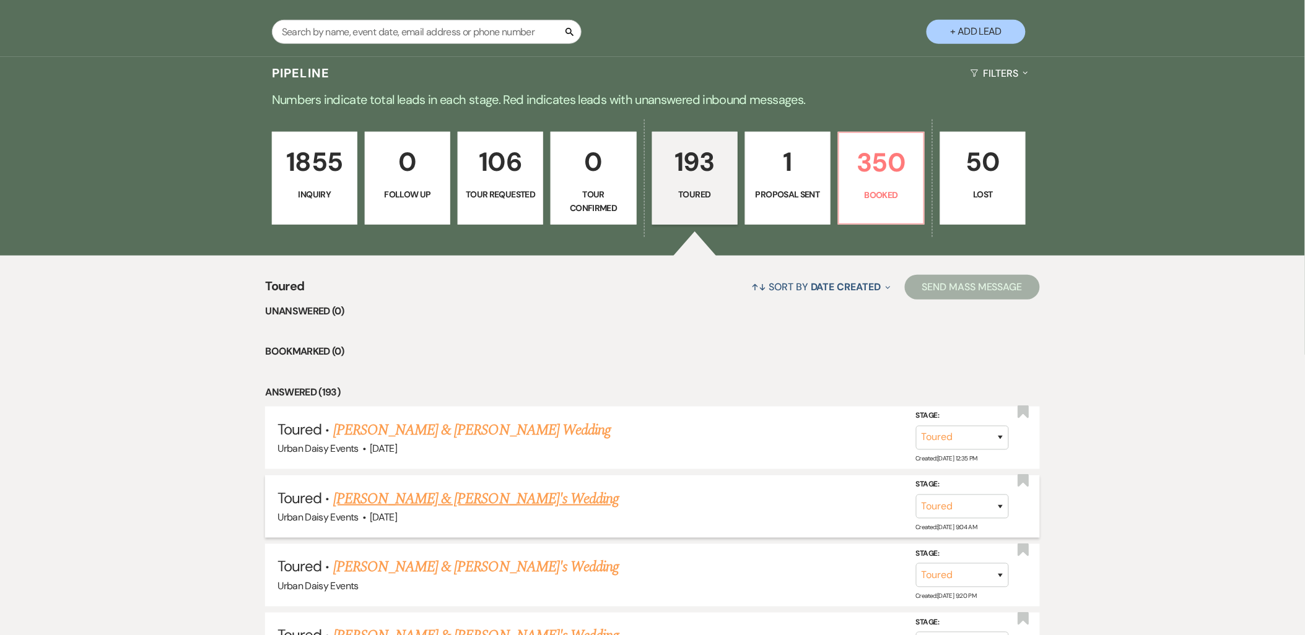
scroll to position [344, 0]
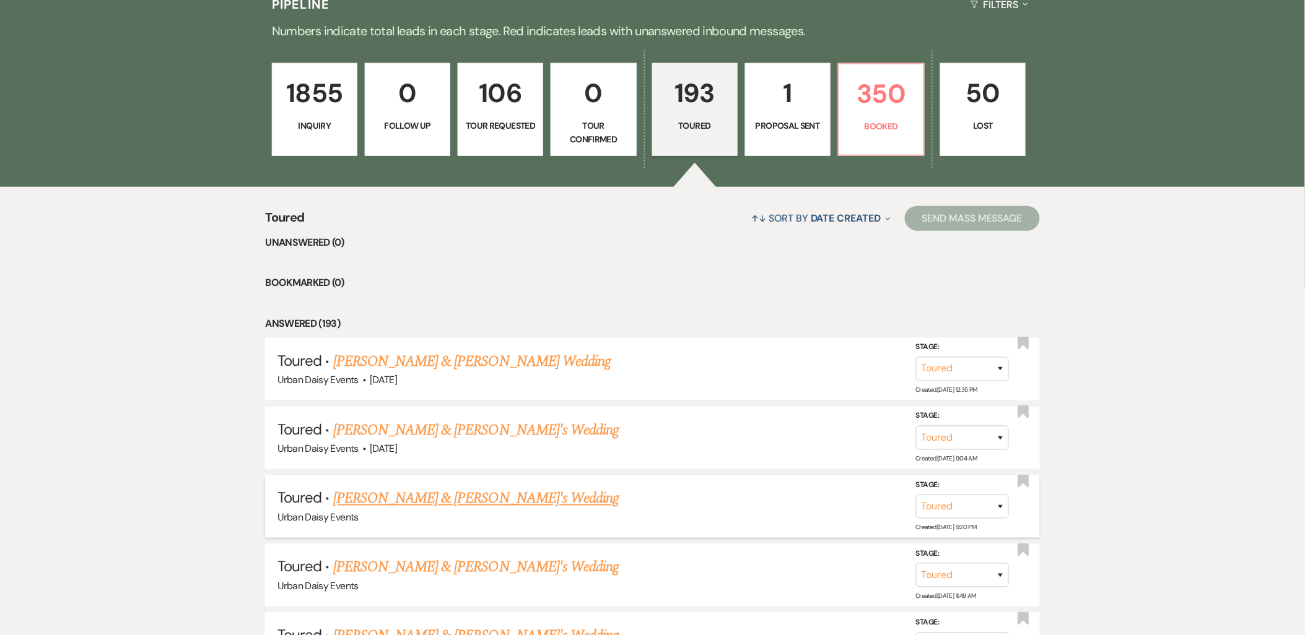
click at [495, 495] on link "[PERSON_NAME] & [PERSON_NAME]'s Wedding" at bounding box center [476, 499] width 286 height 22
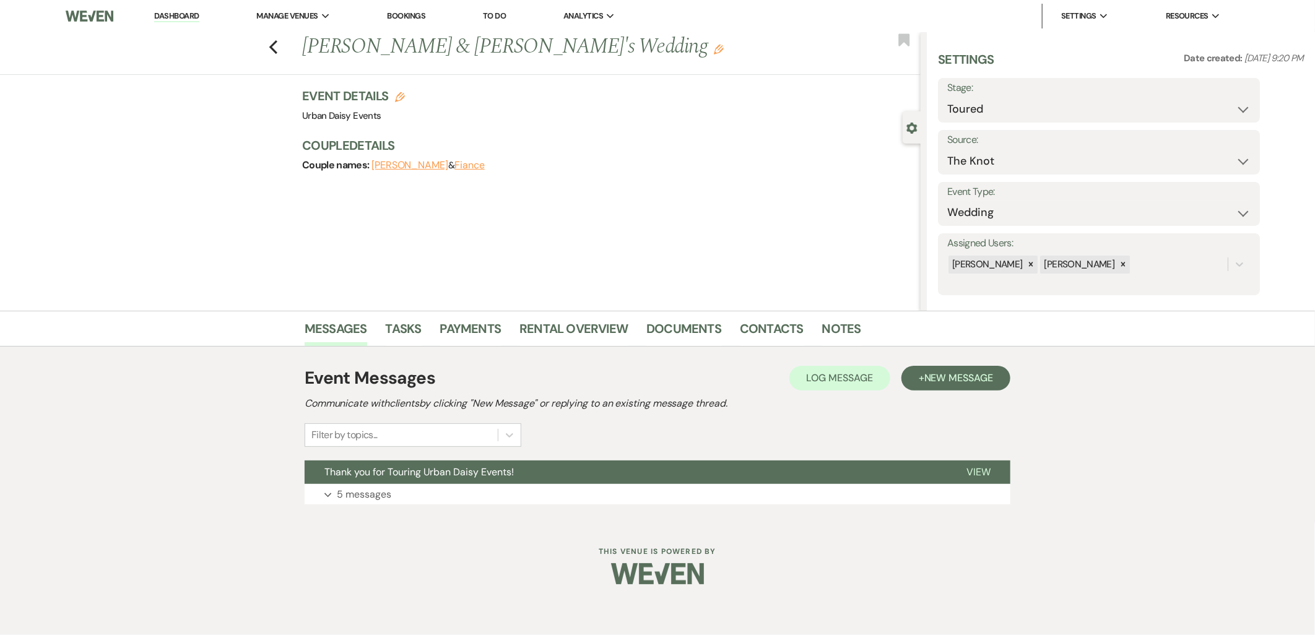
click at [495, 495] on button "Expand 5 messages" at bounding box center [658, 494] width 706 height 21
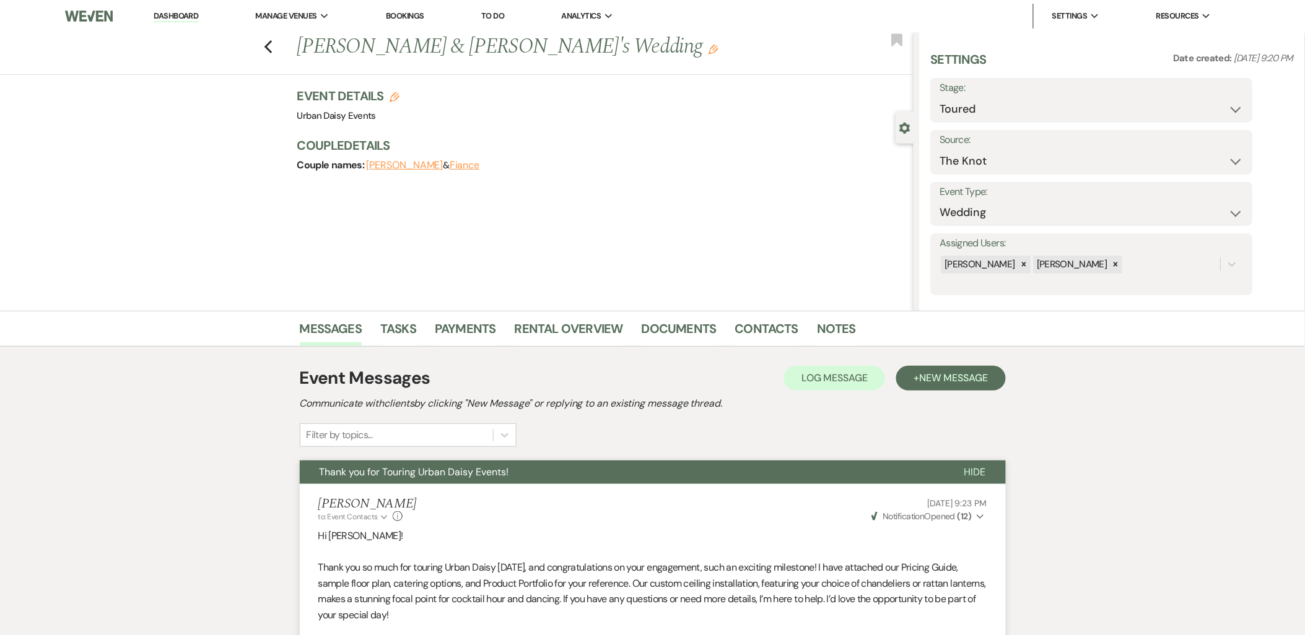
click at [173, 9] on li "Dashboard" at bounding box center [175, 16] width 57 height 25
click at [170, 17] on link "Dashboard" at bounding box center [176, 17] width 45 height 12
